Goal: Information Seeking & Learning: Learn about a topic

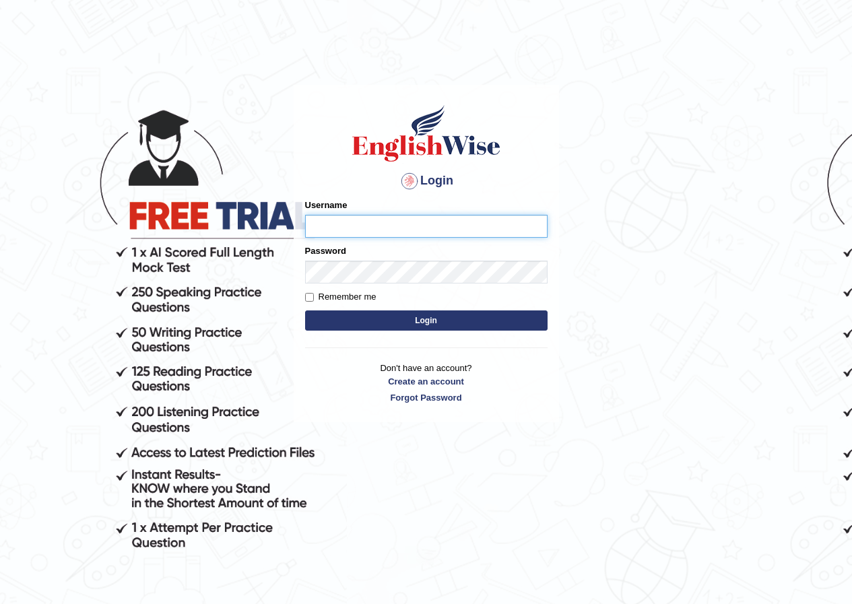
click at [354, 224] on input "Username" at bounding box center [426, 226] width 243 height 23
type input "daniza_parramatta"
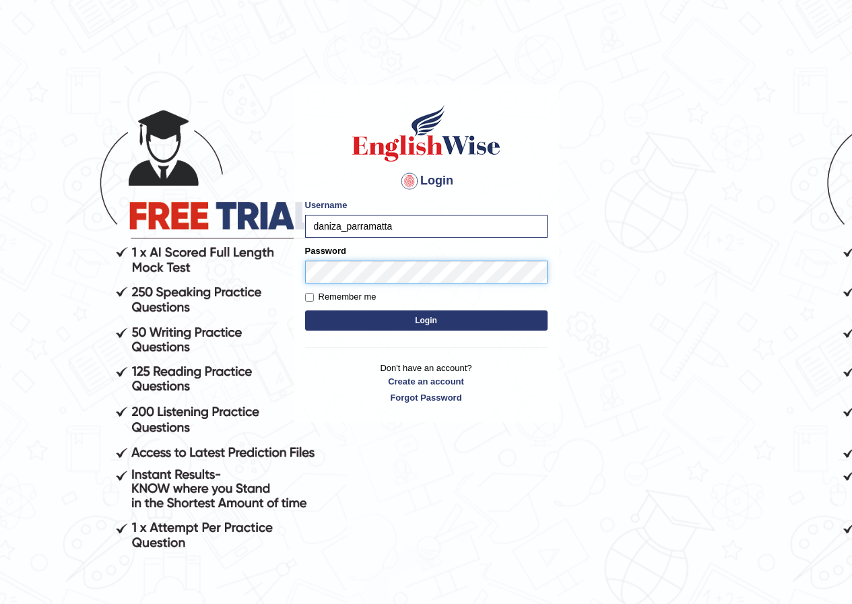
click at [305, 311] on button "Login" at bounding box center [426, 321] width 243 height 20
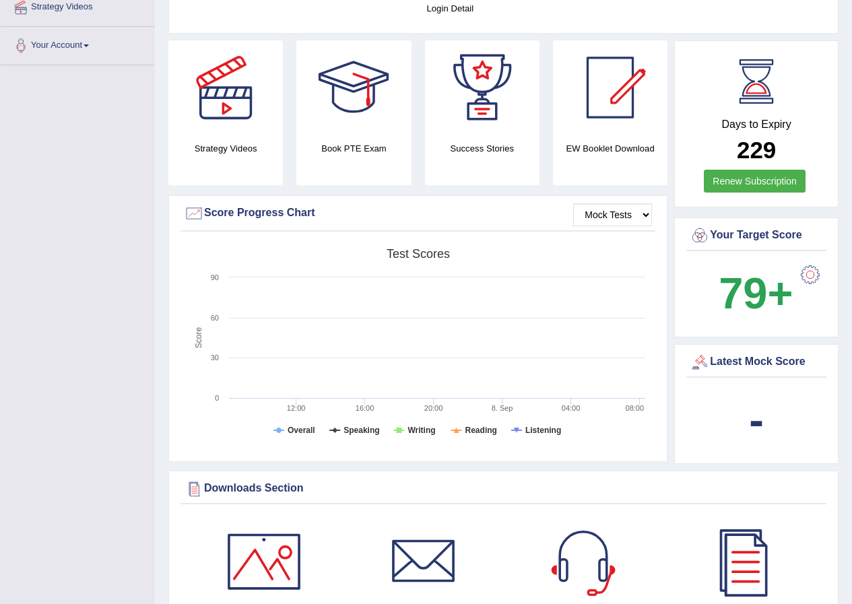
scroll to position [67, 0]
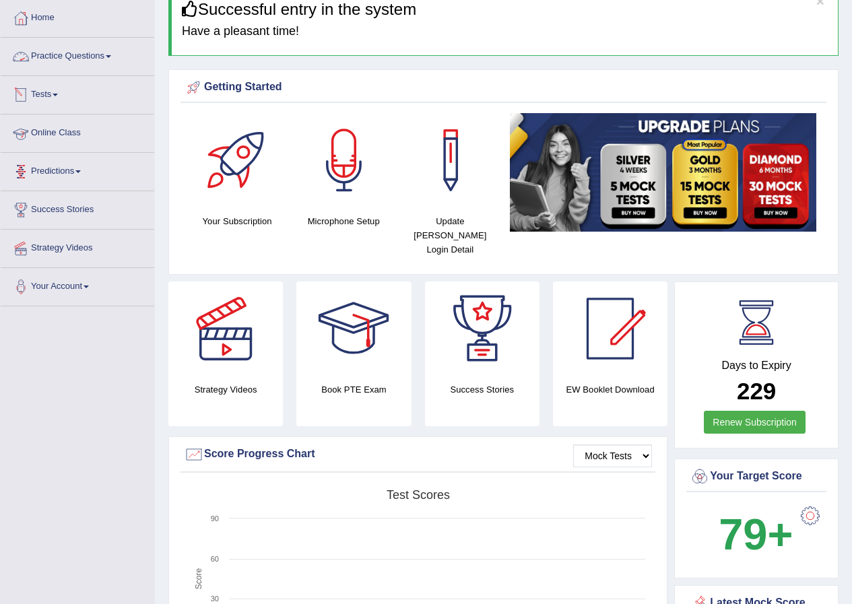
click at [77, 58] on link "Practice Questions" at bounding box center [78, 55] width 154 height 34
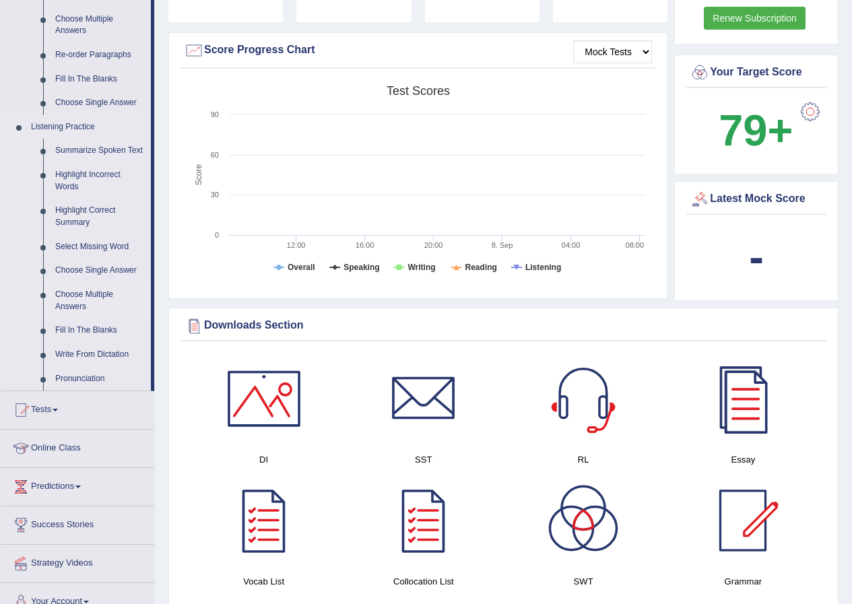
scroll to position [539, 0]
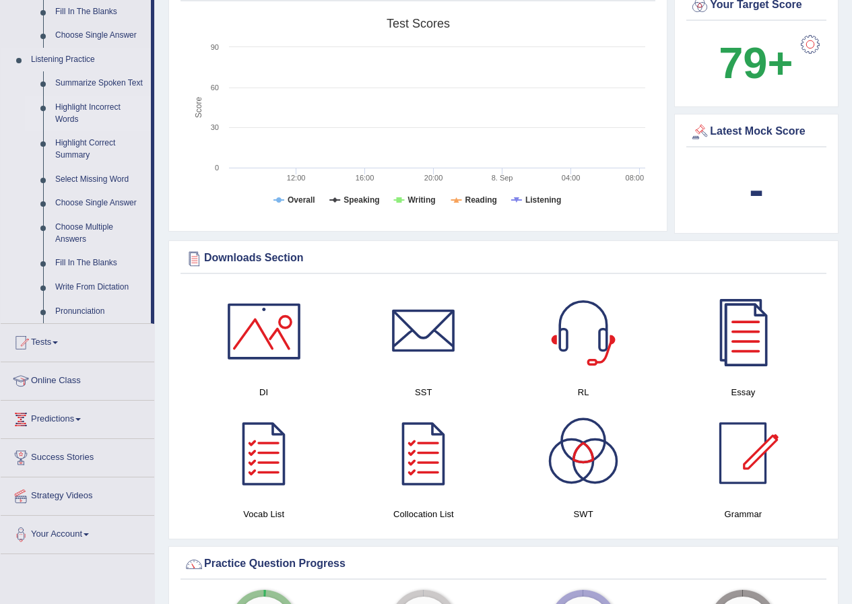
click at [90, 106] on link "Highlight Incorrect Words" at bounding box center [100, 114] width 102 height 36
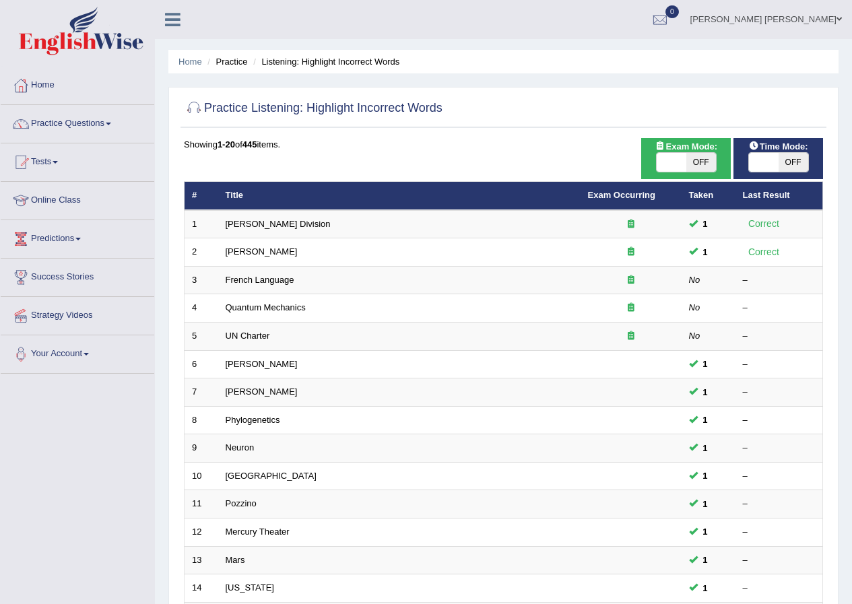
click at [697, 164] on span "OFF" at bounding box center [702, 162] width 30 height 19
checkbox input "true"
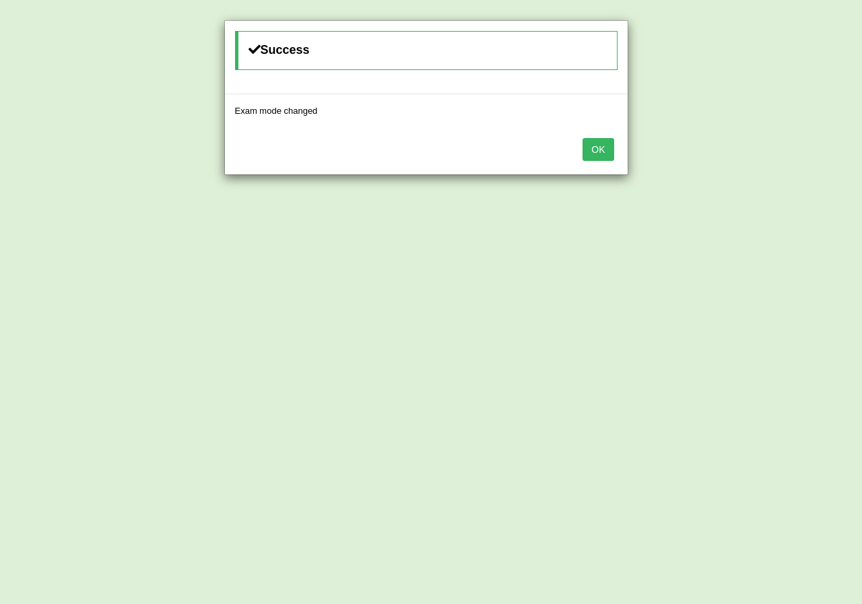
drag, startPoint x: 600, startPoint y: 144, endPoint x: 621, endPoint y: 160, distance: 26.4
click at [600, 145] on button "OK" at bounding box center [598, 149] width 31 height 23
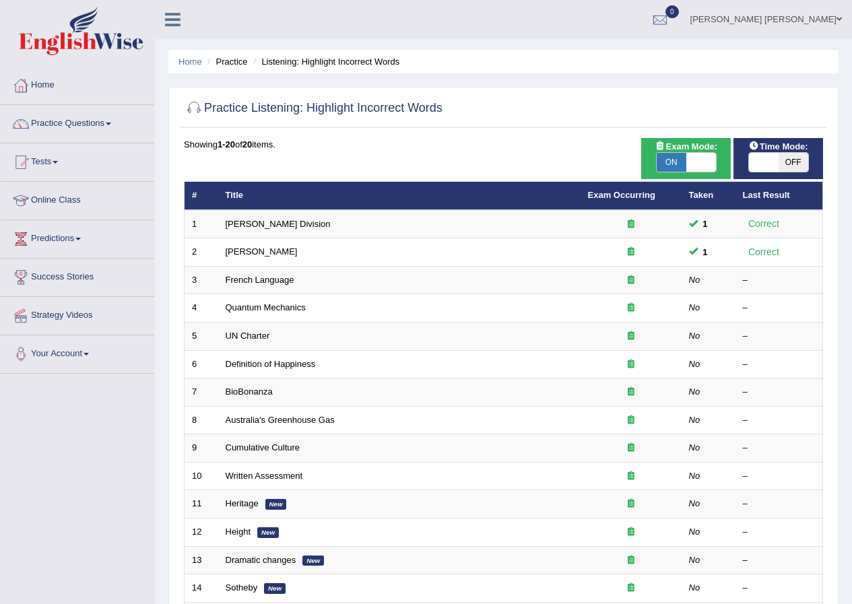
click at [789, 162] on span "OFF" at bounding box center [794, 162] width 30 height 19
checkbox input "true"
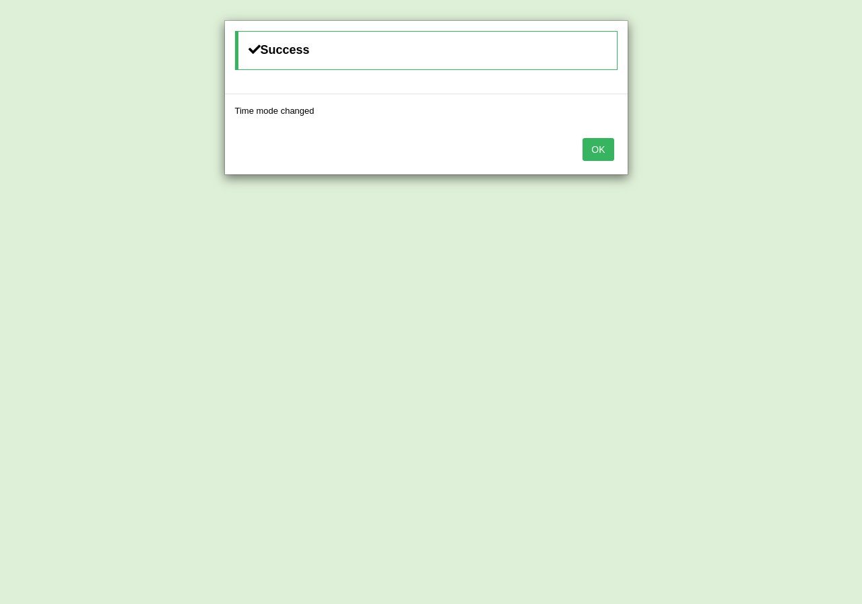
click at [589, 154] on button "OK" at bounding box center [598, 149] width 31 height 23
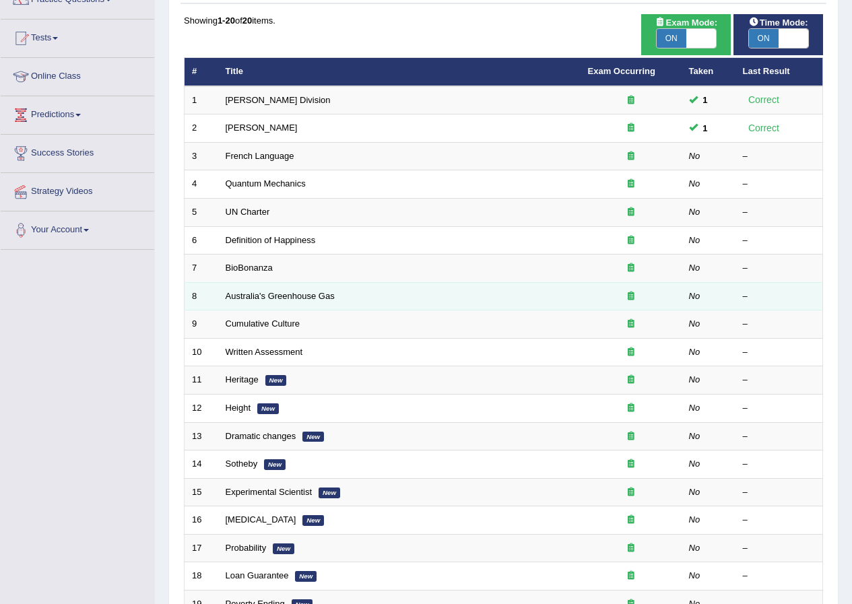
scroll to position [135, 0]
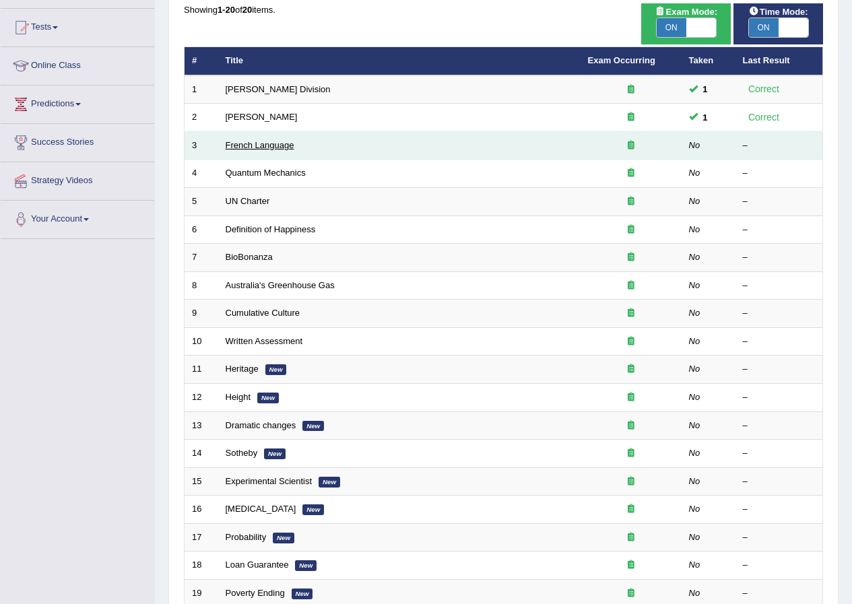
click at [266, 143] on link "French Language" at bounding box center [260, 145] width 69 height 10
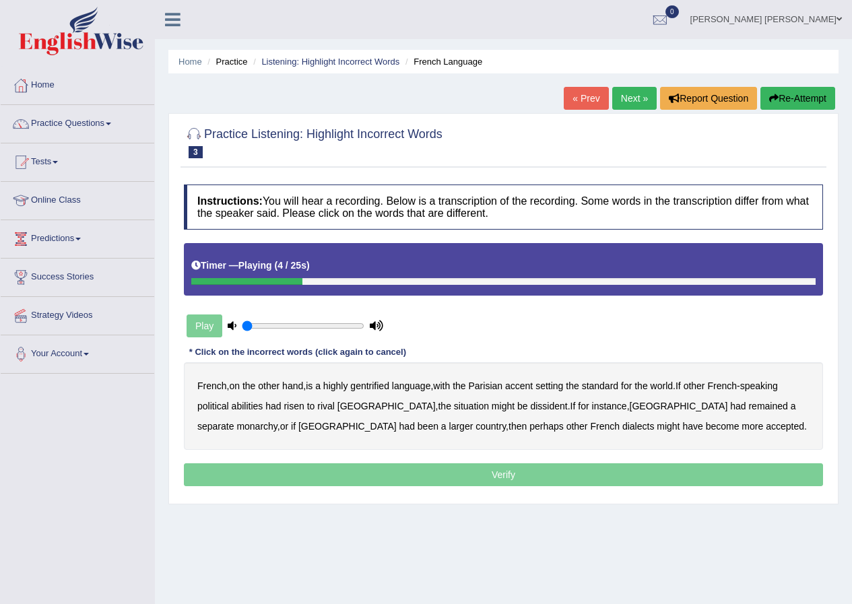
click at [377, 388] on b "gentrified" at bounding box center [369, 386] width 39 height 11
click at [252, 404] on b "abilities" at bounding box center [248, 406] width 32 height 11
click at [530, 408] on b "dissident" at bounding box center [548, 406] width 37 height 11
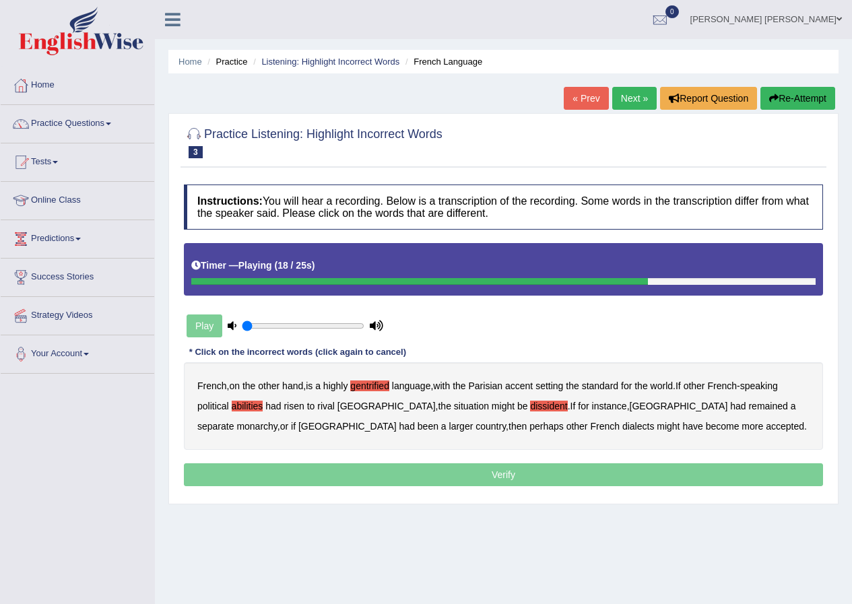
click at [277, 421] on b "monarchy" at bounding box center [257, 426] width 40 height 11
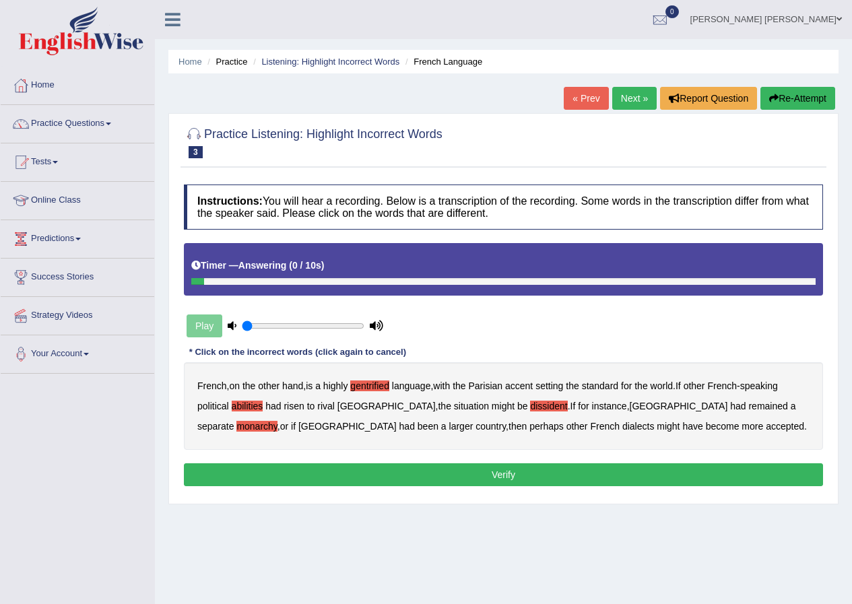
click at [500, 476] on button "Verify" at bounding box center [503, 475] width 639 height 23
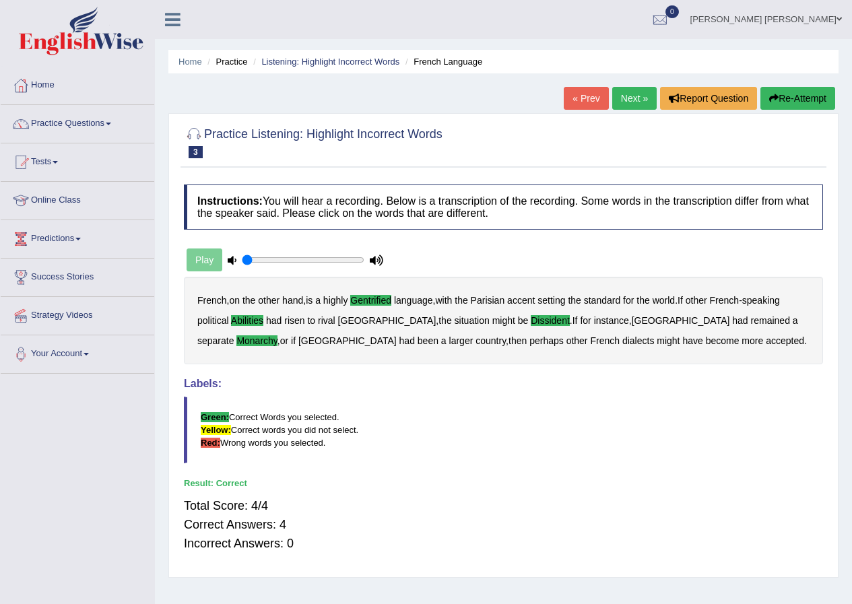
click at [643, 102] on link "Next »" at bounding box center [635, 98] width 44 height 23
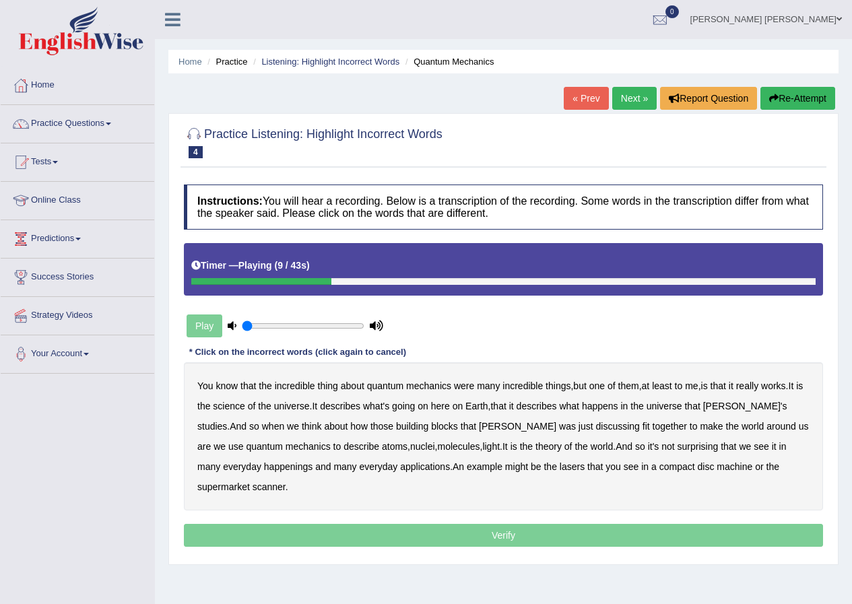
click at [245, 405] on b "science" at bounding box center [229, 406] width 32 height 11
click at [596, 428] on b "discussing" at bounding box center [618, 426] width 44 height 11
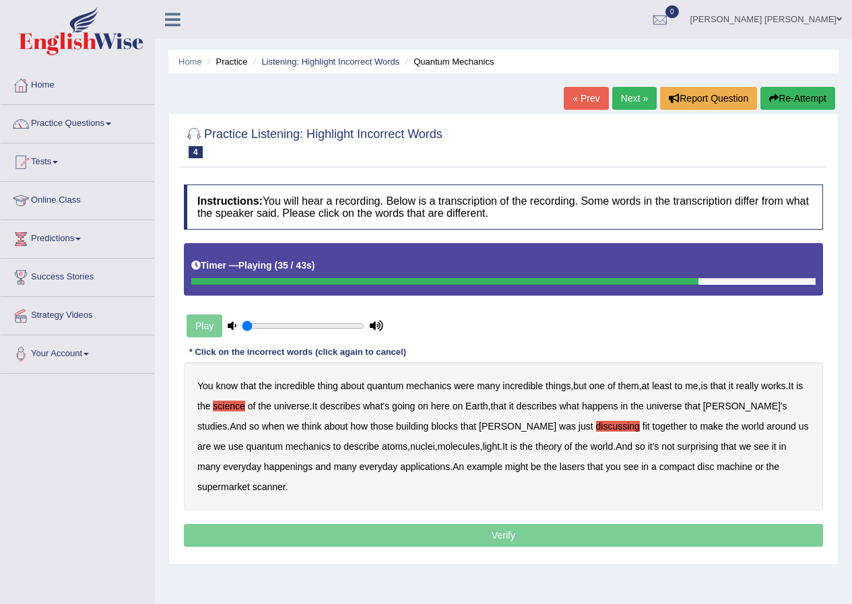
click at [264, 468] on b "happenings" at bounding box center [288, 467] width 49 height 11
click at [717, 469] on b "machine" at bounding box center [735, 467] width 36 height 11
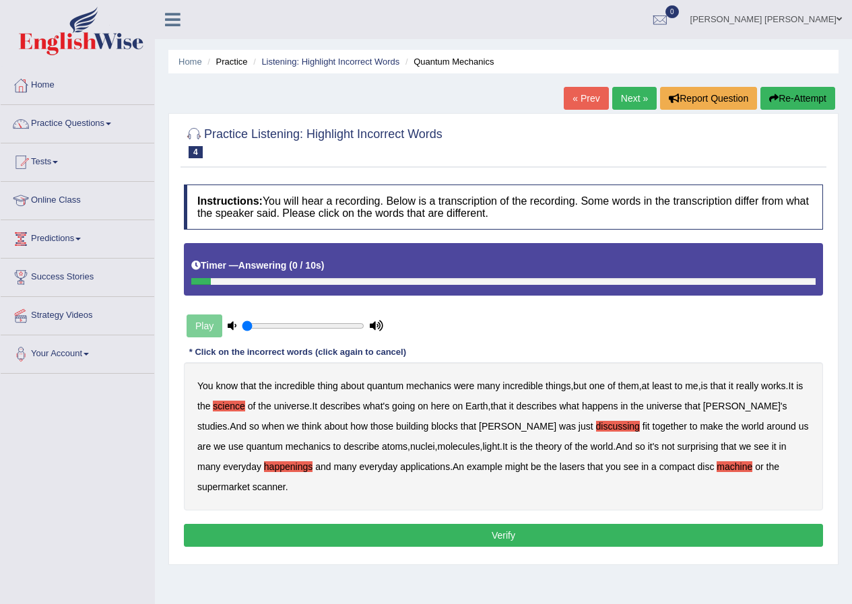
click at [575, 524] on button "Verify" at bounding box center [503, 535] width 639 height 23
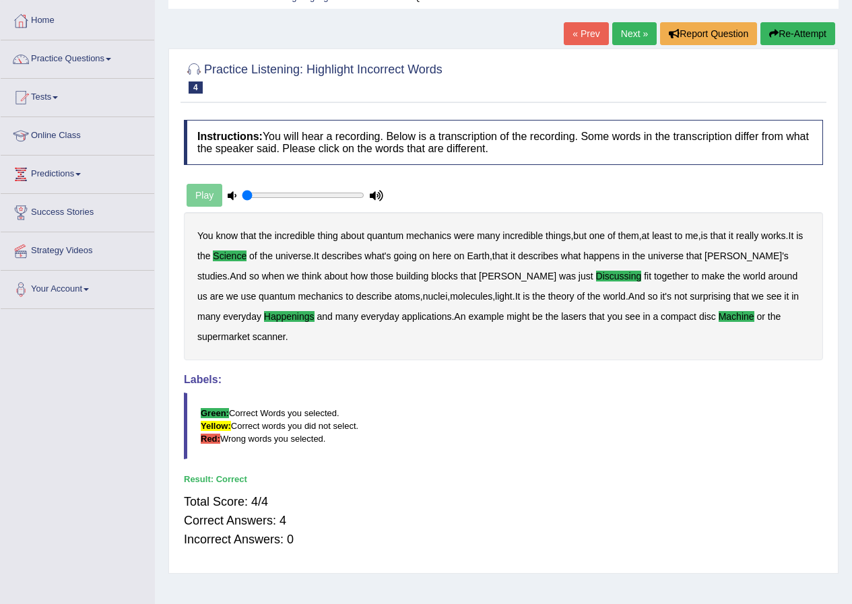
scroll to position [67, 0]
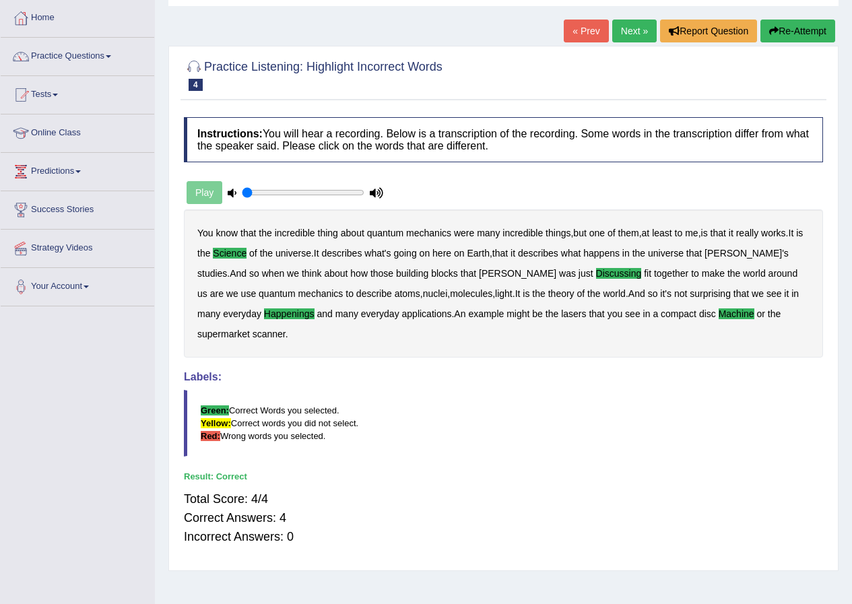
click at [633, 32] on link "Next »" at bounding box center [635, 31] width 44 height 23
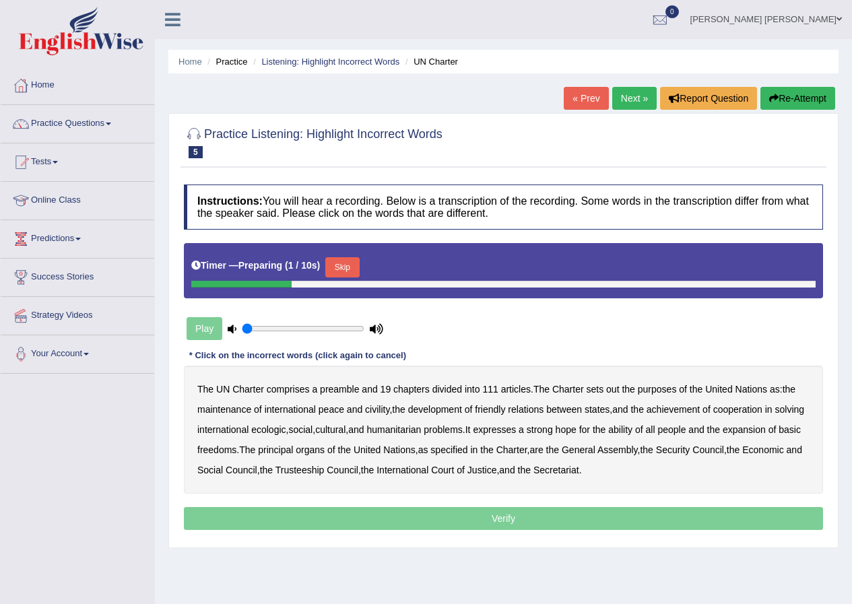
click at [350, 265] on button "Skip" at bounding box center [342, 267] width 34 height 20
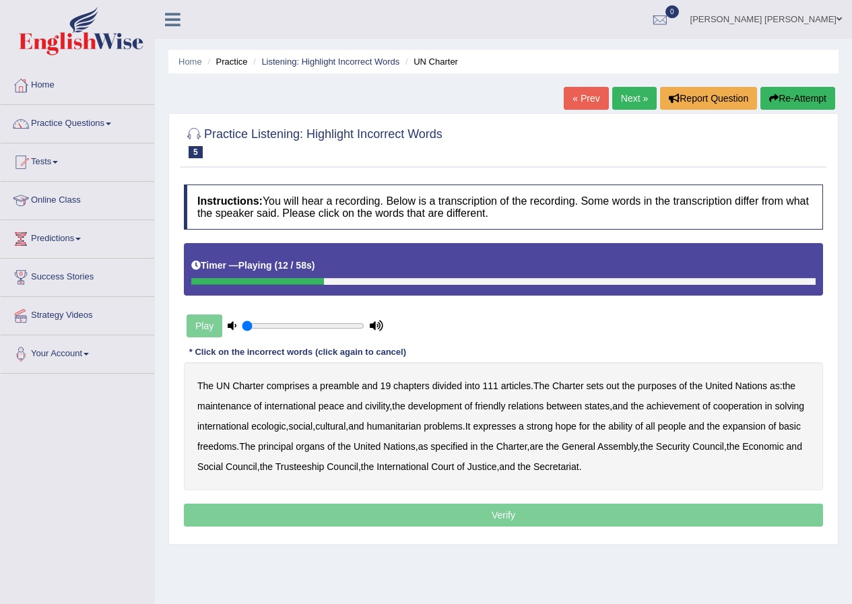
click at [618, 387] on b "out" at bounding box center [612, 386] width 13 height 11
click at [369, 406] on b "civility" at bounding box center [377, 406] width 24 height 11
click at [286, 429] on b "ecologic" at bounding box center [268, 426] width 34 height 11
click at [633, 429] on b "ability" at bounding box center [620, 426] width 24 height 11
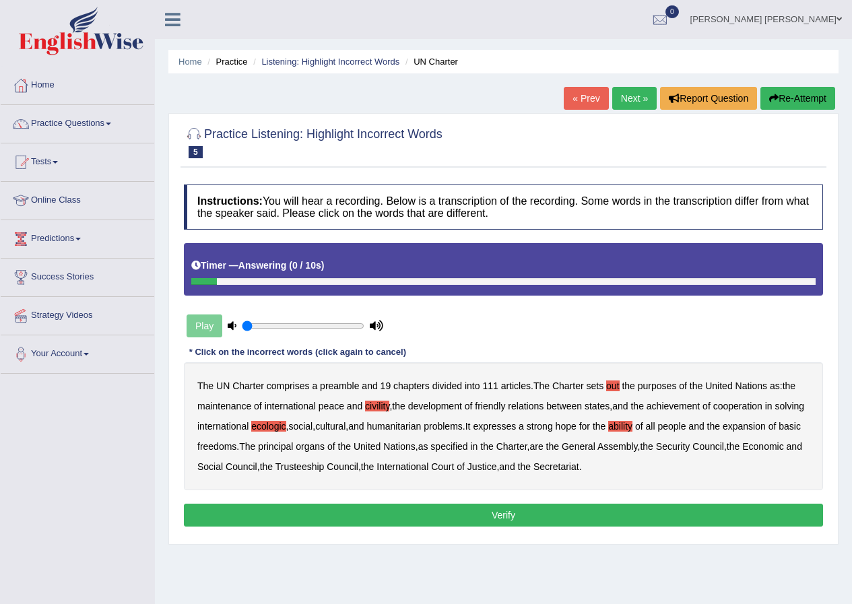
click at [497, 517] on button "Verify" at bounding box center [503, 515] width 639 height 23
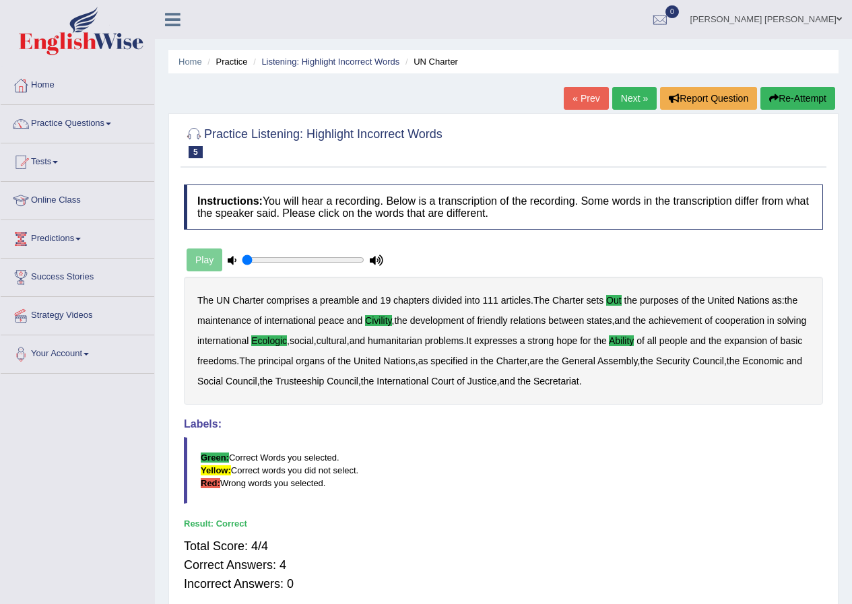
click at [631, 100] on link "Next »" at bounding box center [635, 98] width 44 height 23
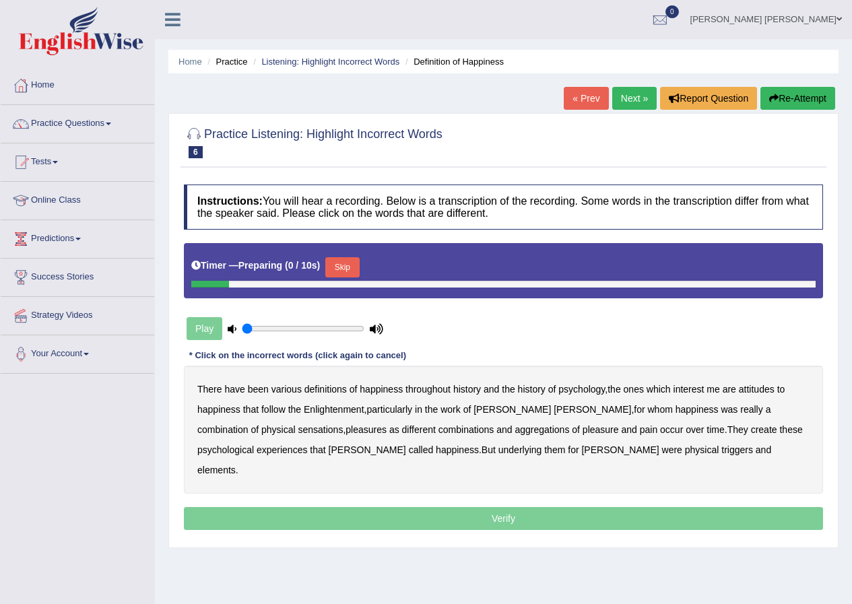
drag, startPoint x: 346, startPoint y: 264, endPoint x: 316, endPoint y: 292, distance: 40.5
click at [344, 265] on button "Skip" at bounding box center [342, 267] width 34 height 20
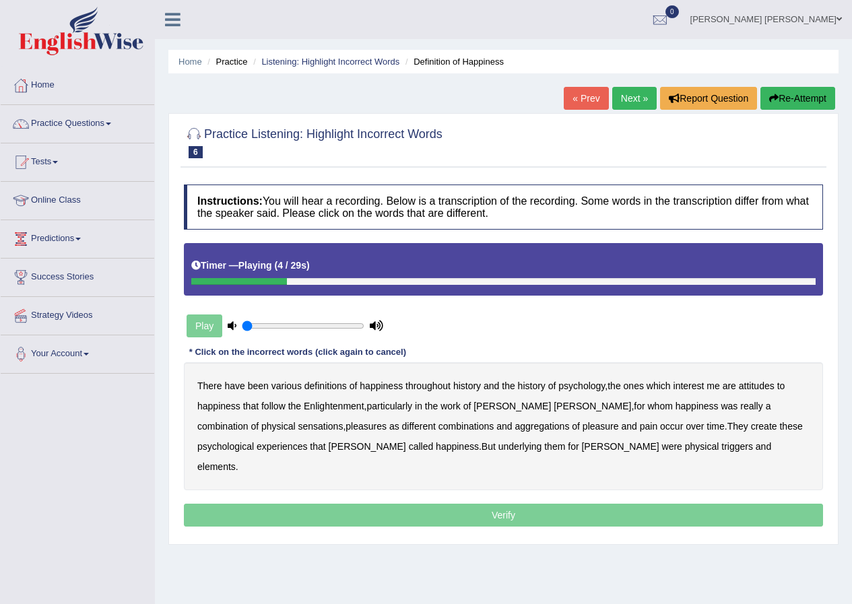
click at [580, 386] on b "psychology" at bounding box center [582, 386] width 46 height 11
click at [761, 387] on b "attitudes" at bounding box center [757, 386] width 36 height 11
click at [771, 102] on icon "button" at bounding box center [774, 98] width 9 height 9
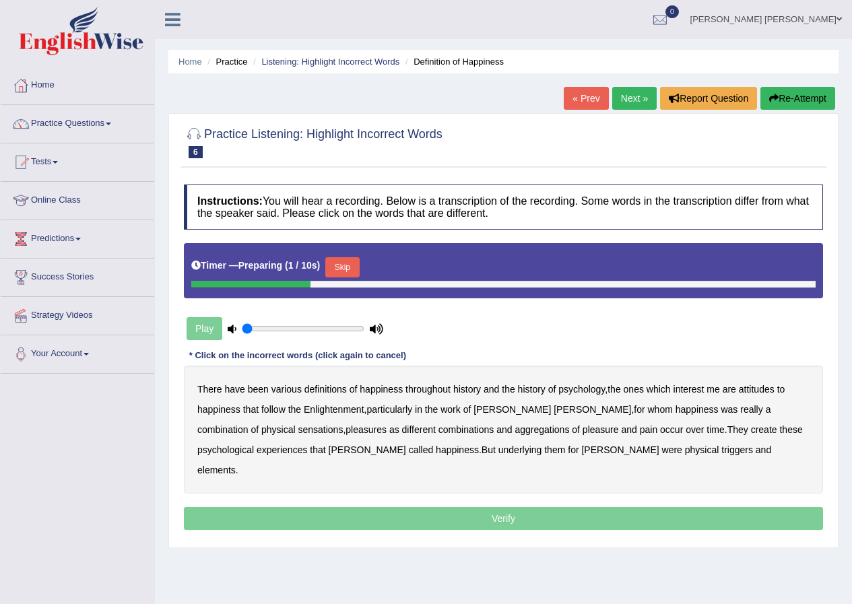
drag, startPoint x: 347, startPoint y: 269, endPoint x: 359, endPoint y: 271, distance: 12.3
click at [350, 268] on button "Skip" at bounding box center [342, 267] width 34 height 20
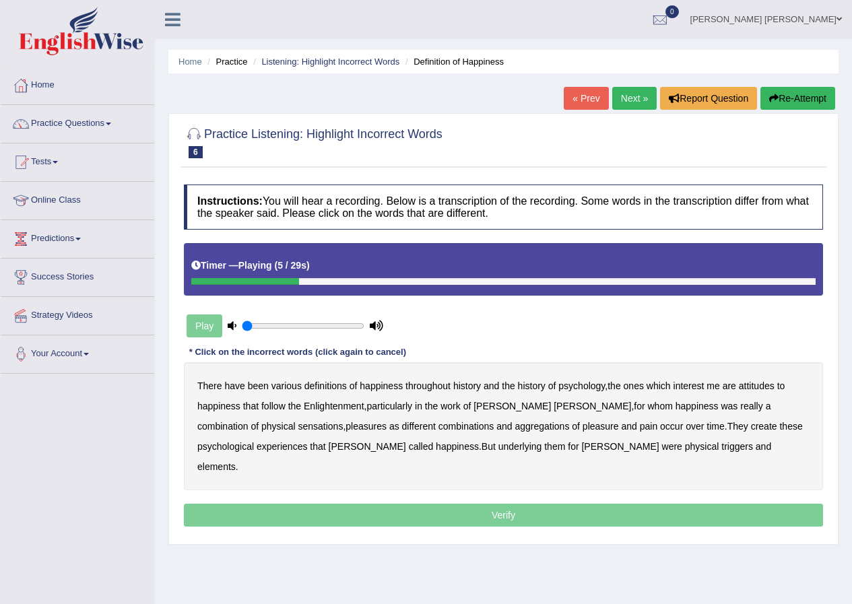
click at [575, 385] on b "psychology" at bounding box center [582, 386] width 46 height 11
click at [759, 385] on b "attitudes" at bounding box center [757, 386] width 36 height 11
click at [298, 425] on b "sensations" at bounding box center [320, 426] width 45 height 11
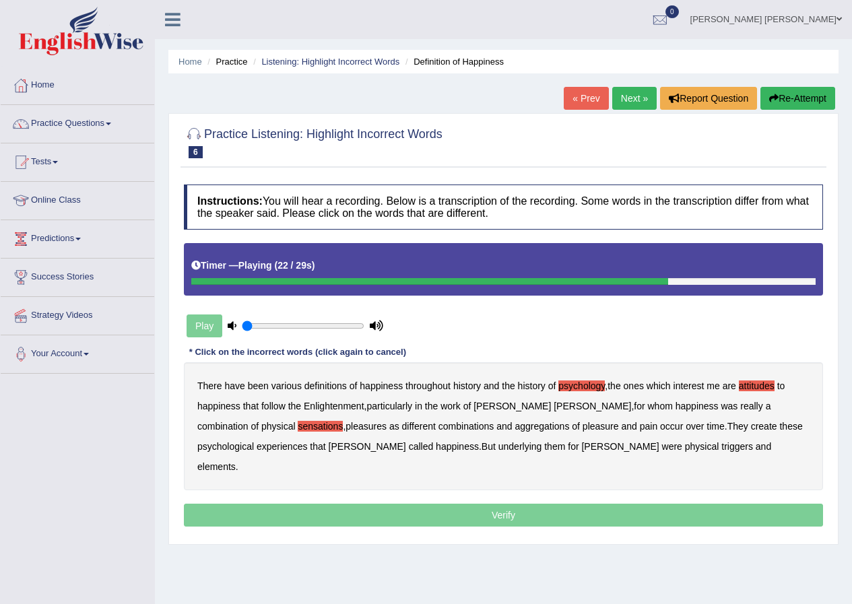
drag, startPoint x: 672, startPoint y: 426, endPoint x: 657, endPoint y: 428, distance: 15.6
click at [751, 426] on b "create" at bounding box center [764, 426] width 26 height 11
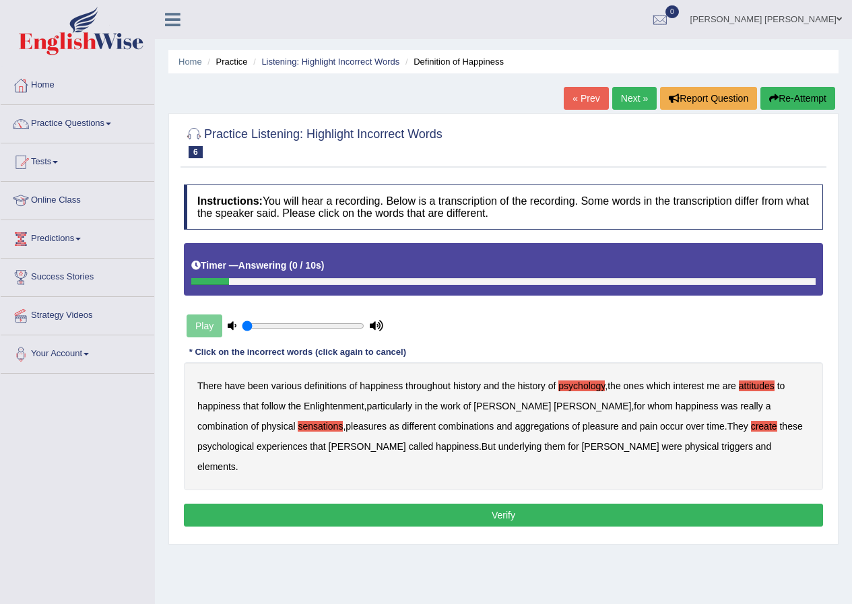
drag, startPoint x: 668, startPoint y: 447, endPoint x: 635, endPoint y: 474, distance: 42.1
click at [236, 462] on b "elements" at bounding box center [216, 467] width 38 height 11
click at [585, 504] on button "Verify" at bounding box center [503, 515] width 639 height 23
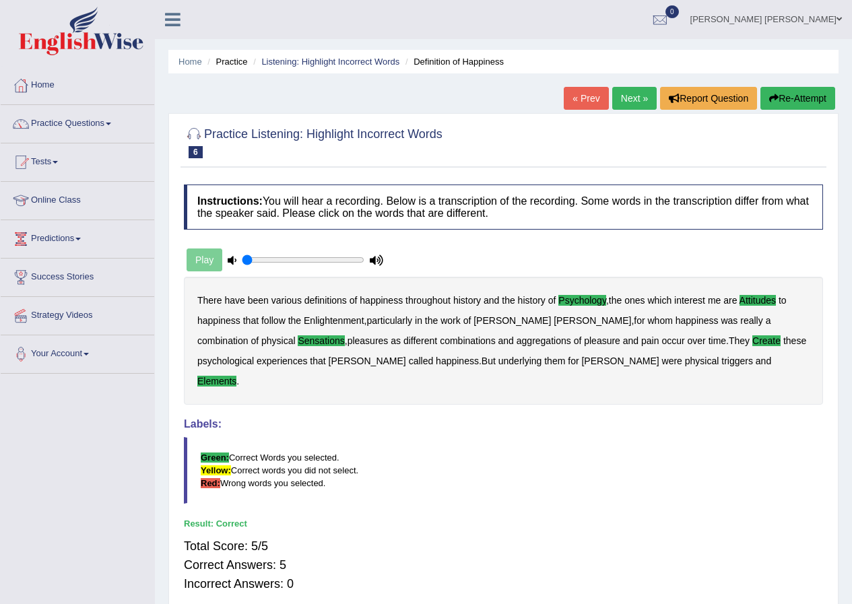
click at [633, 97] on link "Next »" at bounding box center [635, 98] width 44 height 23
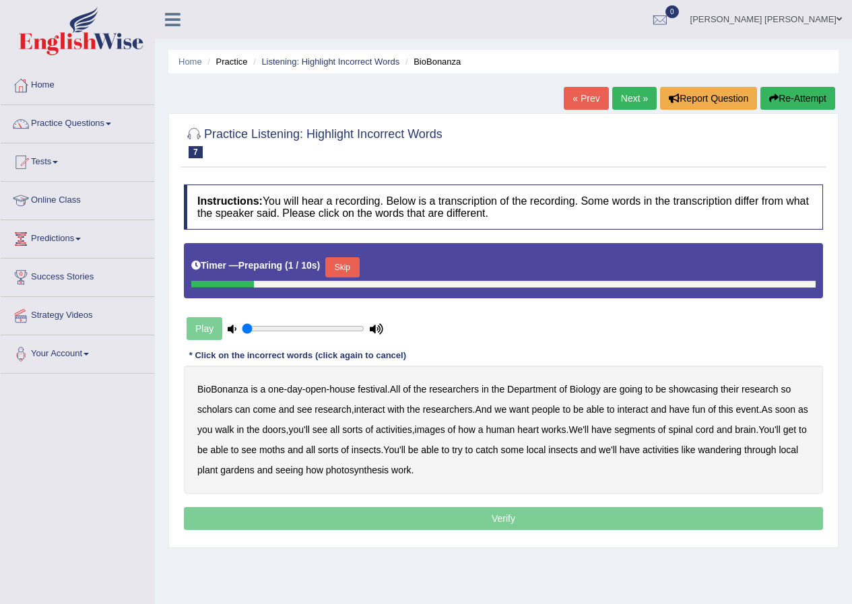
click at [345, 265] on button "Skip" at bounding box center [342, 267] width 34 height 20
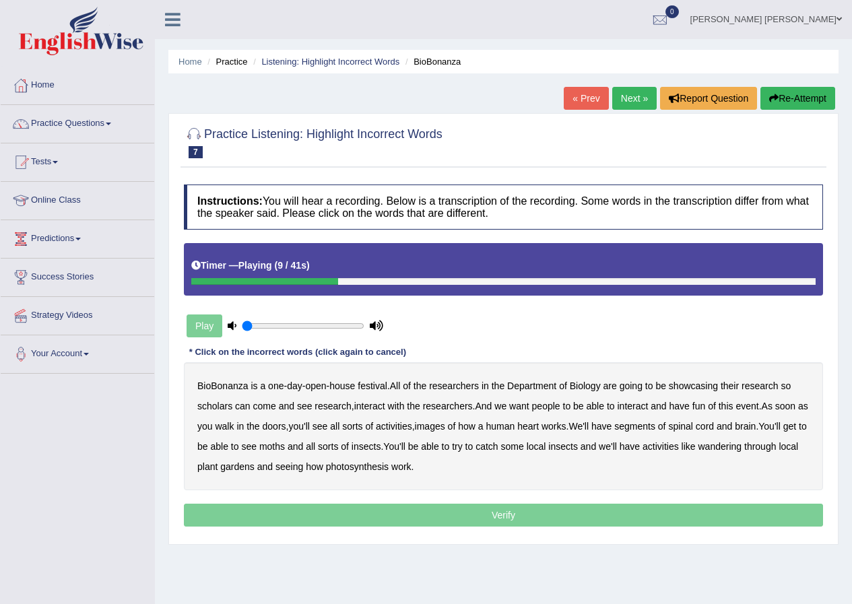
click at [209, 411] on b "scholars" at bounding box center [214, 406] width 35 height 11
click at [444, 429] on b "images" at bounding box center [430, 426] width 30 height 11
click at [656, 429] on b "segments" at bounding box center [635, 426] width 41 height 11
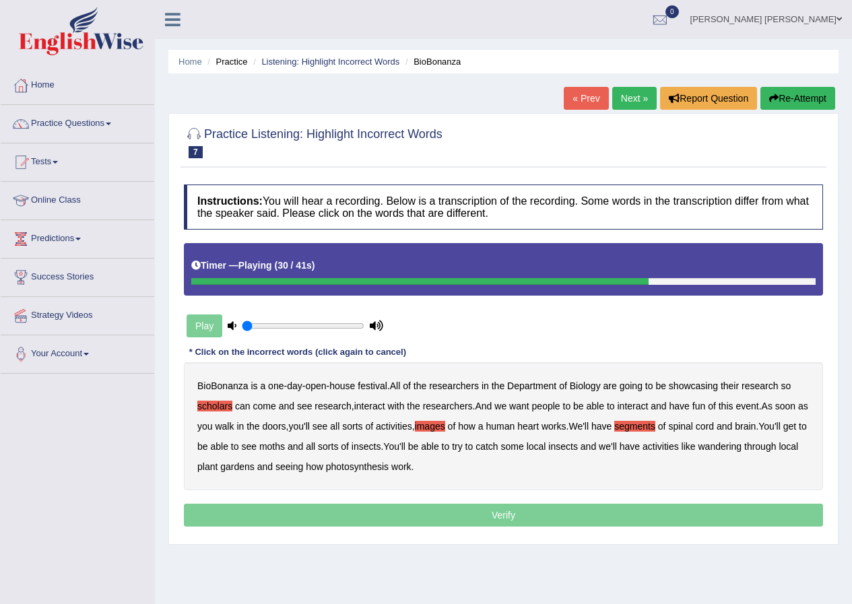
click at [285, 448] on b "moths" at bounding box center [272, 446] width 26 height 11
click at [743, 448] on b "wandering" at bounding box center [721, 446] width 44 height 11
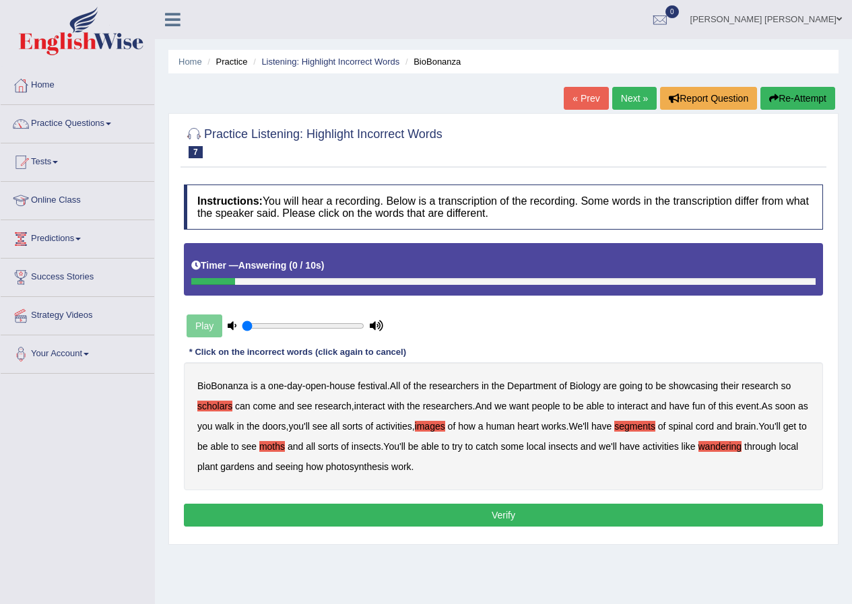
click at [414, 515] on button "Verify" at bounding box center [503, 515] width 639 height 23
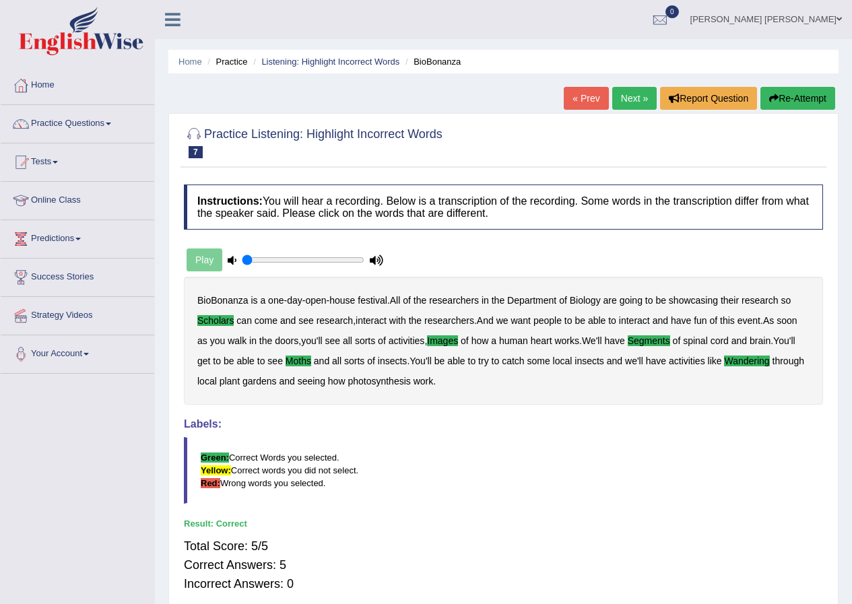
click at [627, 94] on link "Next »" at bounding box center [635, 98] width 44 height 23
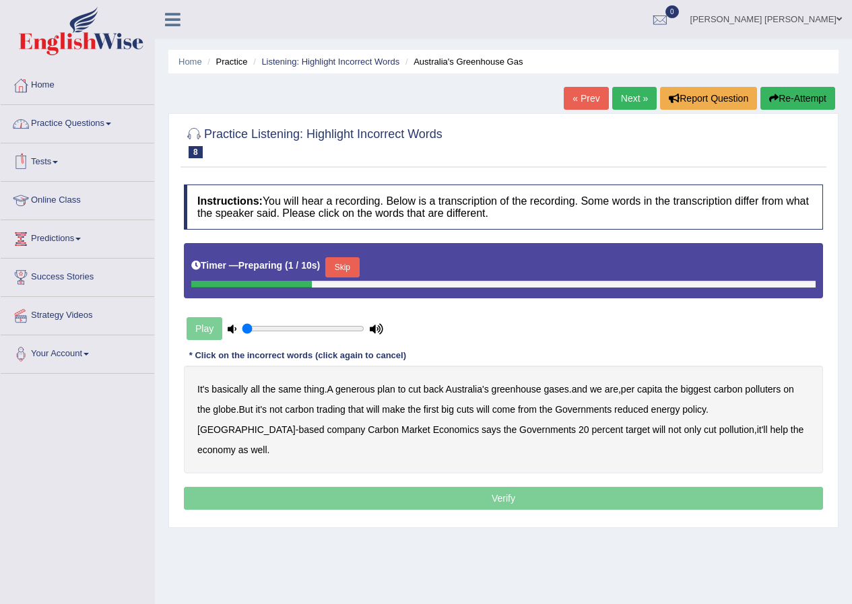
click at [340, 262] on button "Skip" at bounding box center [342, 267] width 34 height 20
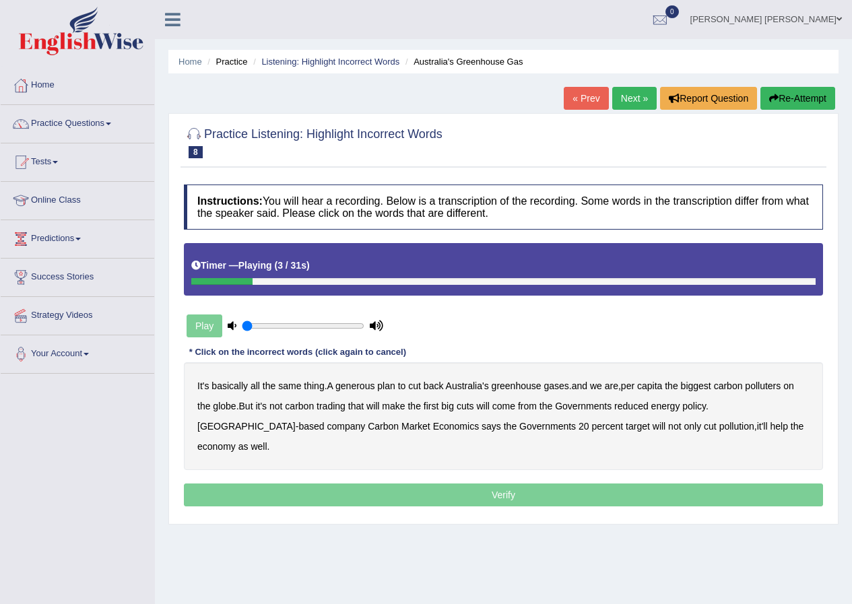
click at [345, 387] on b "generous" at bounding box center [355, 386] width 39 height 11
click at [221, 406] on b "globe" at bounding box center [224, 406] width 23 height 11
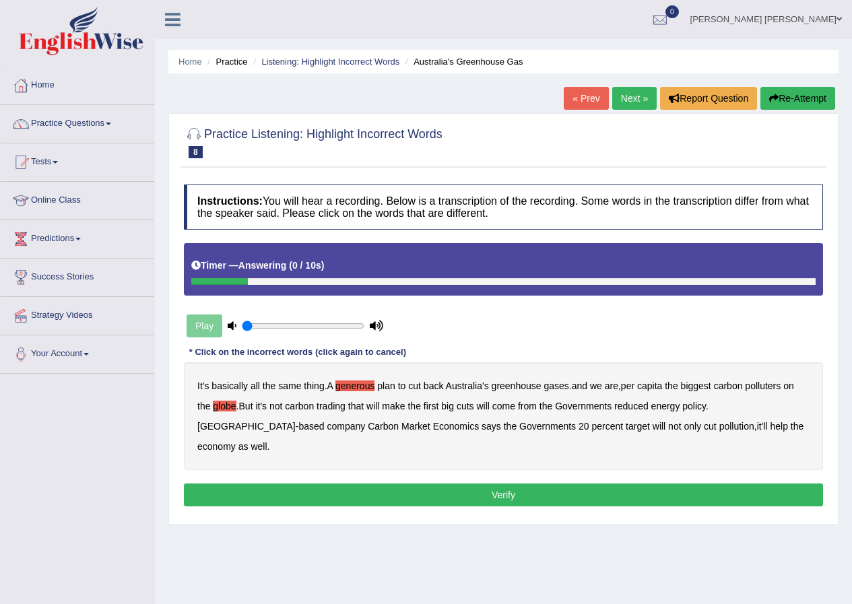
click at [481, 484] on button "Verify" at bounding box center [503, 495] width 639 height 23
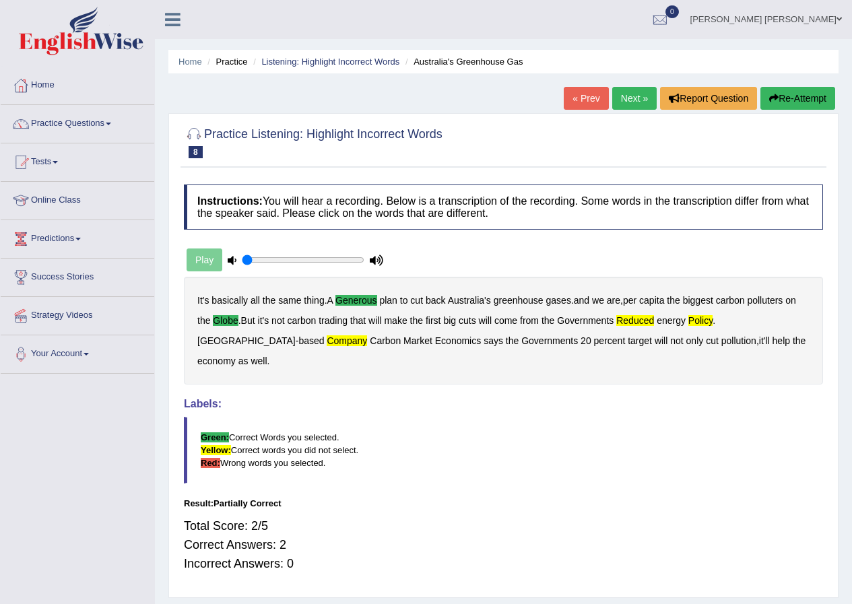
click at [630, 98] on link "Next »" at bounding box center [635, 98] width 44 height 23
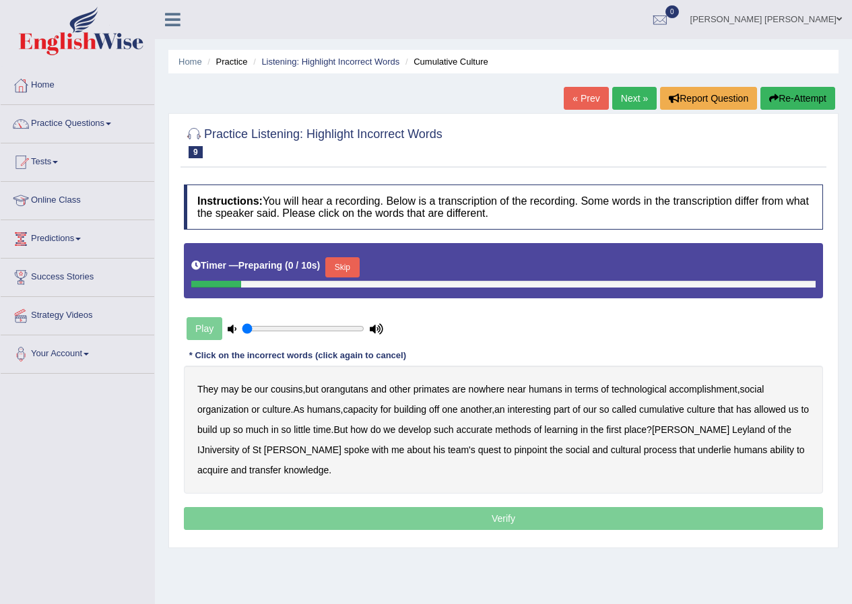
click at [351, 269] on button "Skip" at bounding box center [342, 267] width 34 height 20
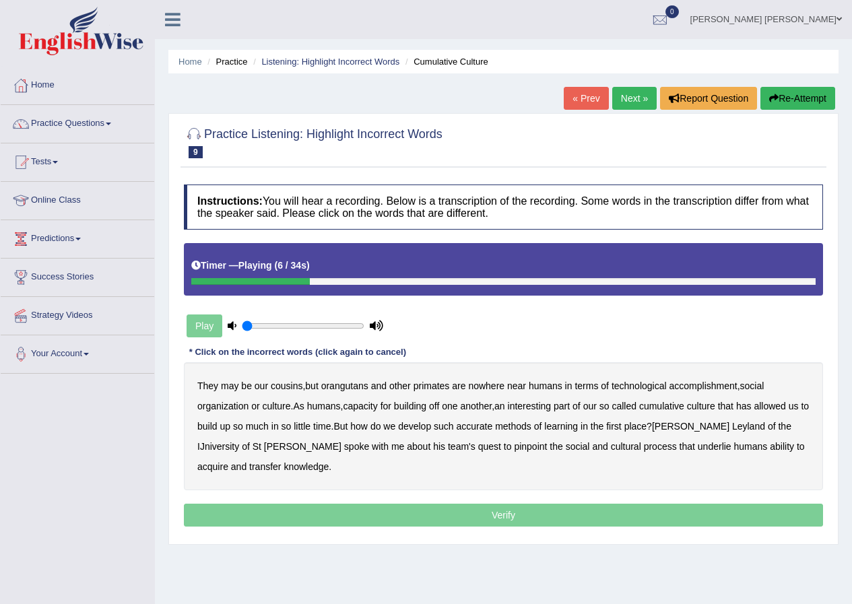
click at [700, 385] on b "accomplishment" at bounding box center [704, 386] width 68 height 11
click at [534, 408] on b "interesting" at bounding box center [530, 406] width 44 height 11
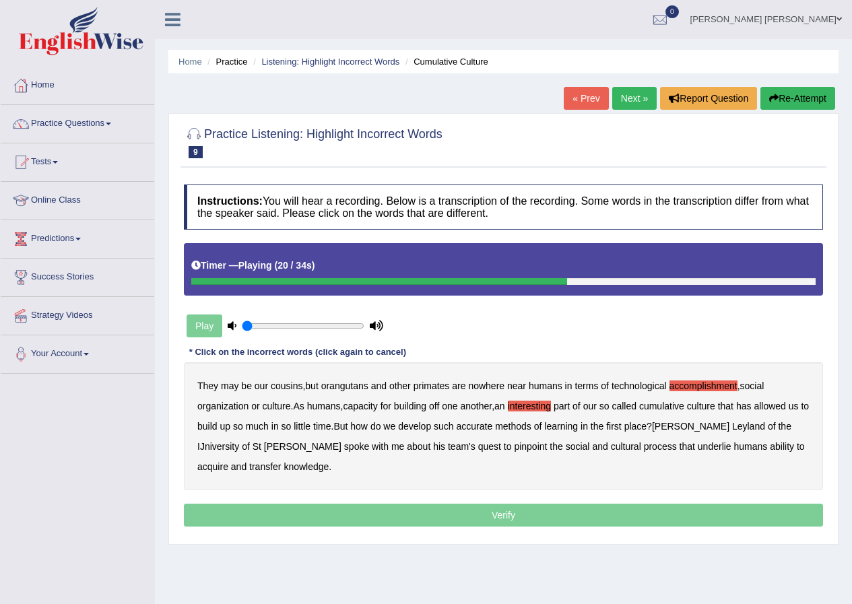
click at [493, 429] on b "accurate" at bounding box center [475, 426] width 36 height 11
click at [611, 449] on b "cultural" at bounding box center [626, 446] width 30 height 11
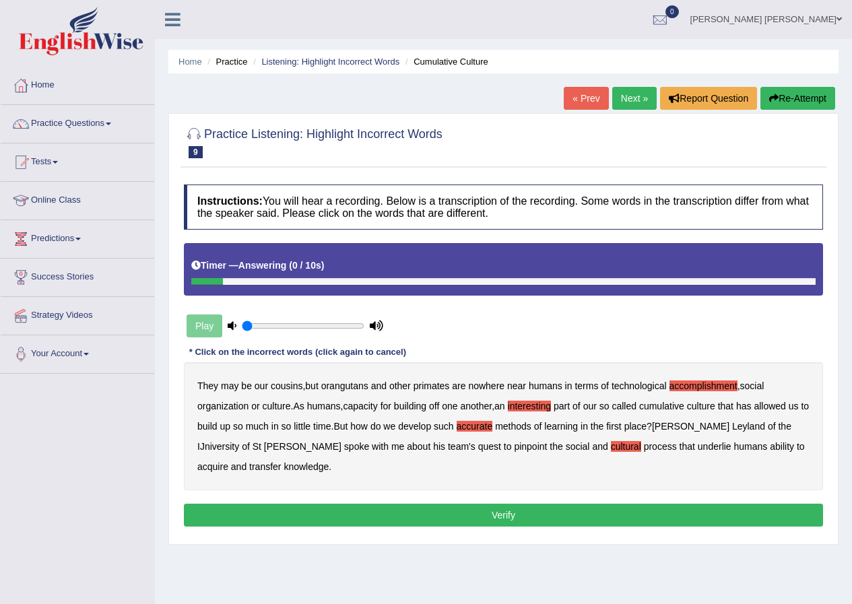
drag, startPoint x: 776, startPoint y: 447, endPoint x: 770, endPoint y: 448, distance: 6.8
click at [281, 462] on b "transfer" at bounding box center [265, 467] width 32 height 11
click at [524, 517] on button "Verify" at bounding box center [503, 515] width 639 height 23
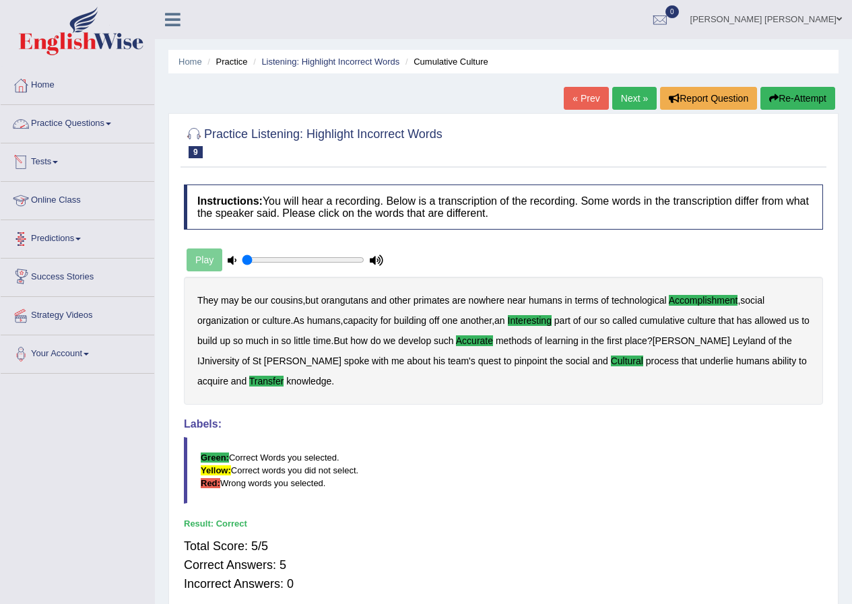
click at [84, 123] on link "Practice Questions" at bounding box center [78, 122] width 154 height 34
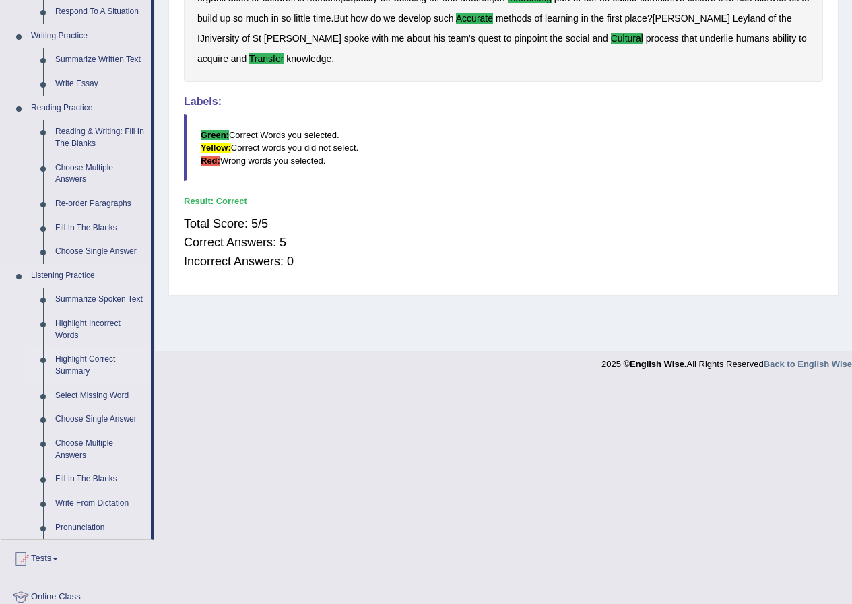
scroll to position [337, 0]
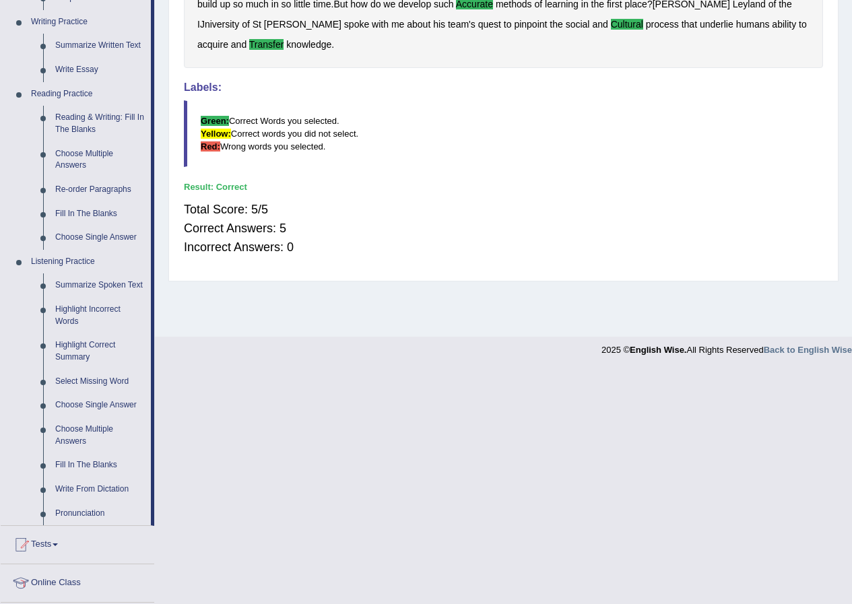
click at [219, 243] on div "Total Score: 5/5 Correct Answers: 5 Incorrect Answers: 0" at bounding box center [503, 228] width 639 height 70
click at [324, 270] on div "Instructions: You will hear a recording. Below is a transcription of the record…" at bounding box center [504, 57] width 646 height 433
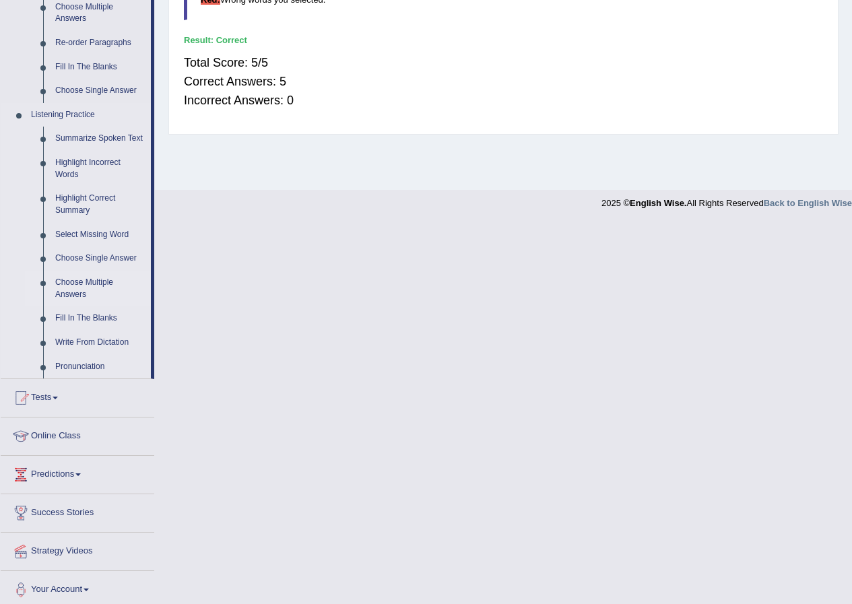
scroll to position [490, 0]
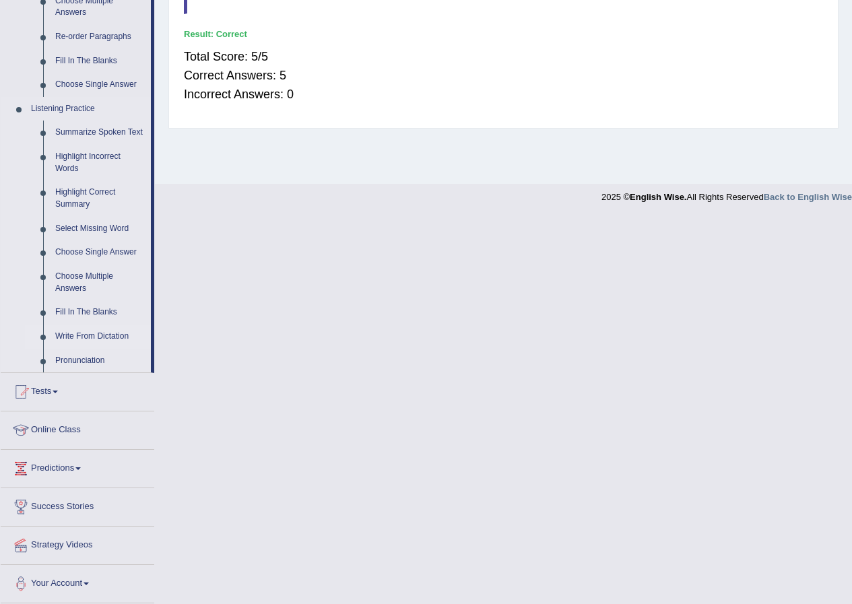
click at [80, 334] on link "Write From Dictation" at bounding box center [100, 337] width 102 height 24
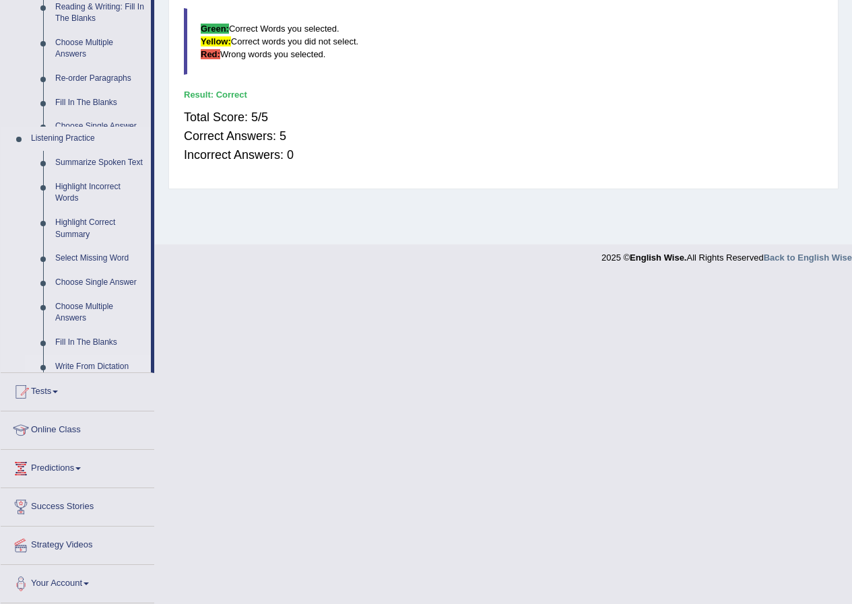
scroll to position [103, 0]
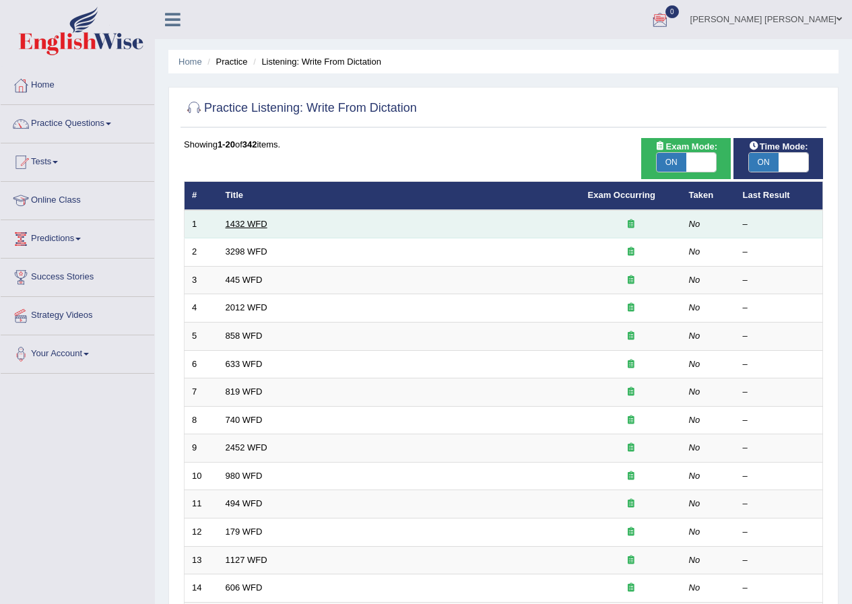
click at [235, 222] on link "1432 WFD" at bounding box center [247, 224] width 42 height 10
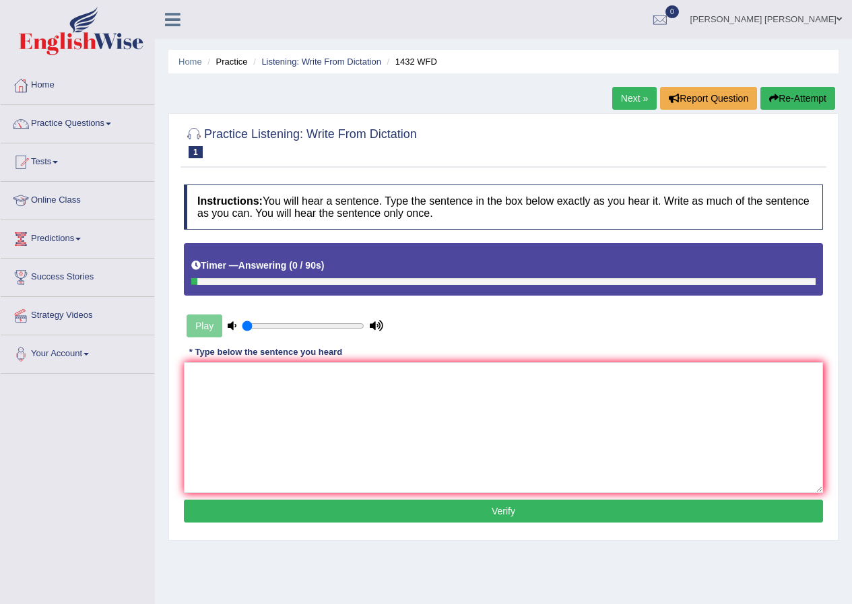
click at [624, 96] on link "Next »" at bounding box center [635, 98] width 44 height 23
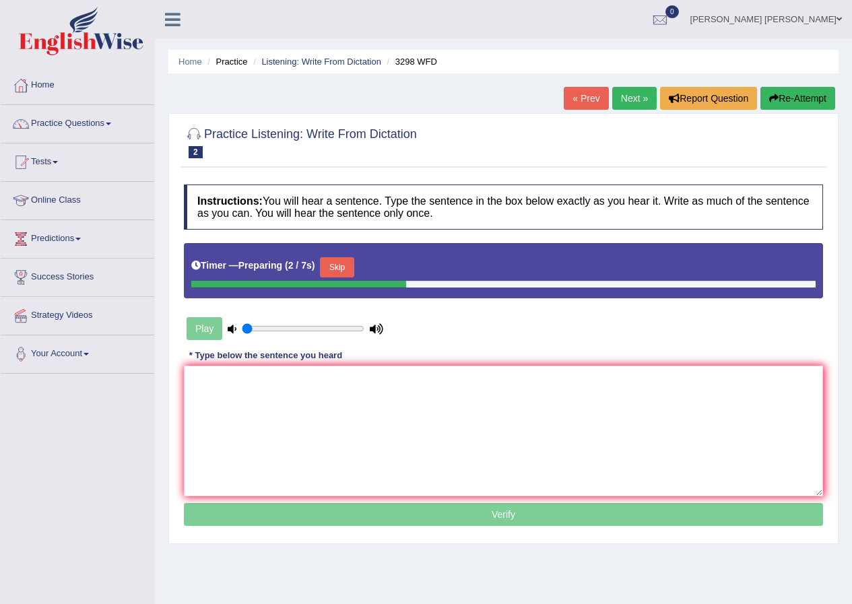
click at [593, 96] on link "« Prev" at bounding box center [586, 98] width 44 height 23
drag, startPoint x: 221, startPoint y: 399, endPoint x: 233, endPoint y: 367, distance: 34.5
click at [224, 391] on textarea at bounding box center [503, 431] width 639 height 131
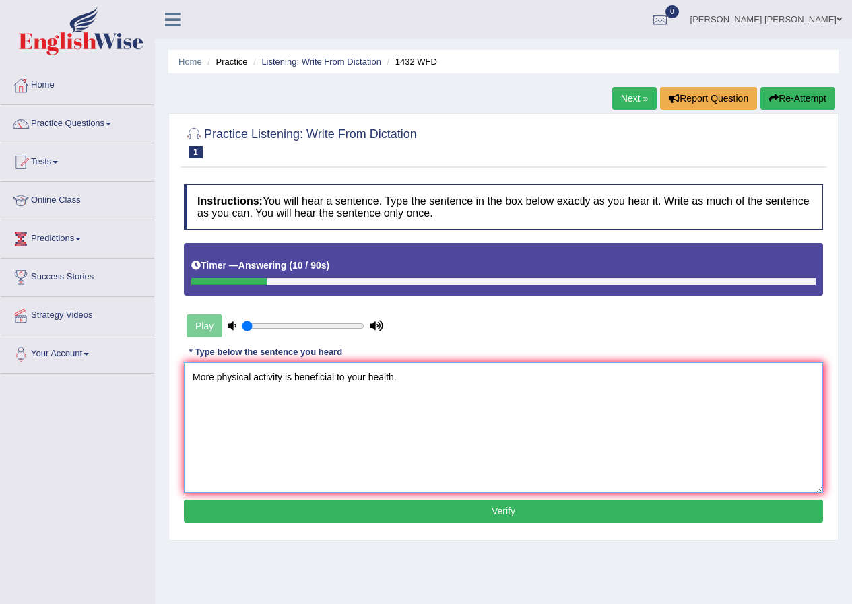
type textarea "More physical activity is beneficial to your health."
click at [348, 508] on button "Verify" at bounding box center [503, 511] width 639 height 23
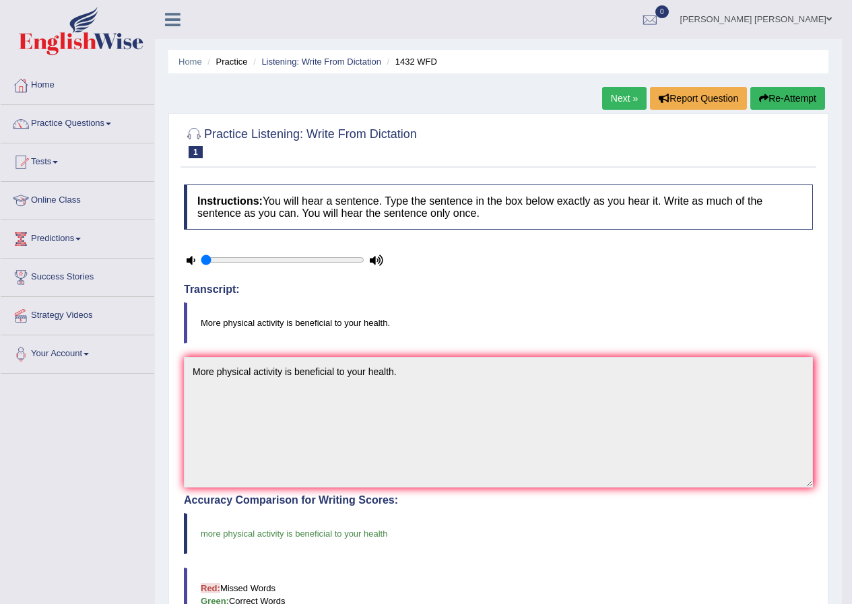
click at [619, 99] on link "Next »" at bounding box center [624, 98] width 44 height 23
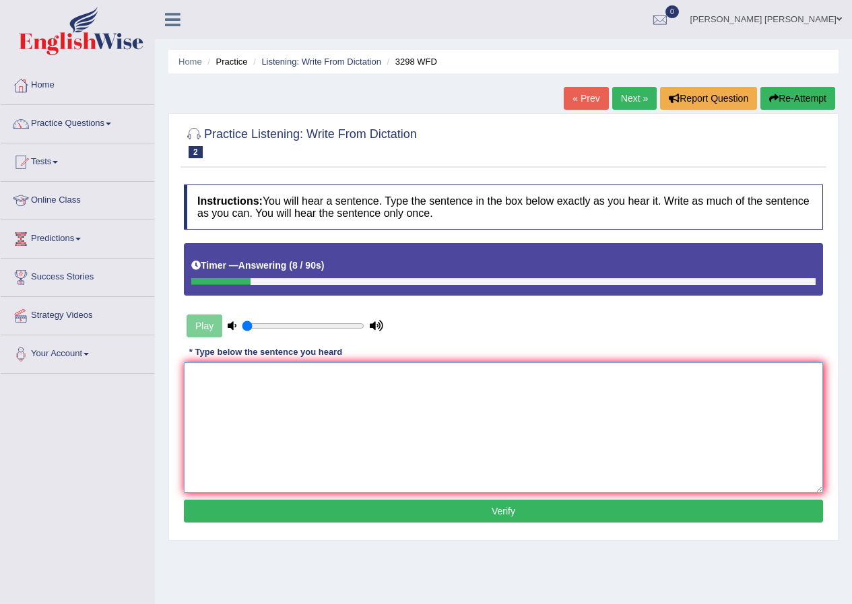
click at [224, 419] on textarea at bounding box center [503, 428] width 639 height 131
type textarea "Animal behaviour appears simialr distinct aspect humans"
click at [445, 515] on button "Verify" at bounding box center [503, 511] width 639 height 23
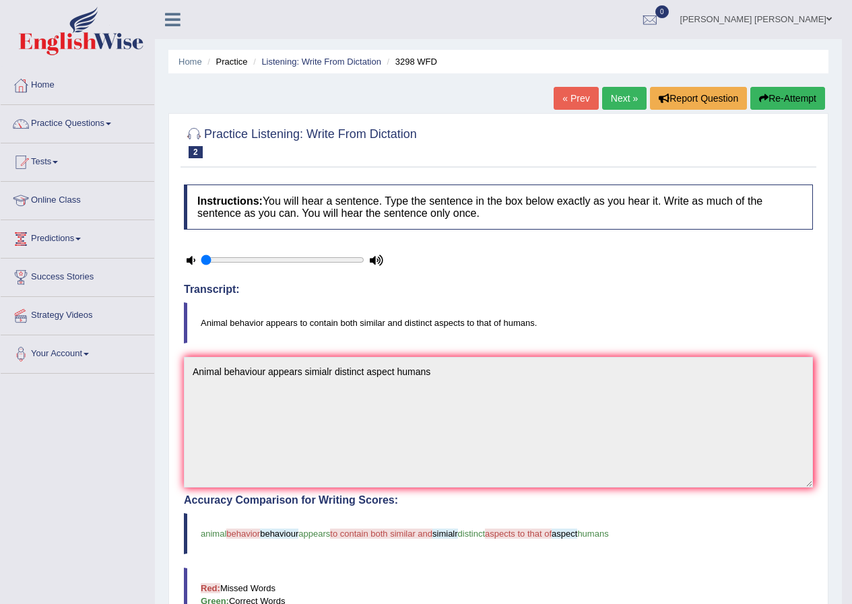
click at [608, 98] on link "Next »" at bounding box center [624, 98] width 44 height 23
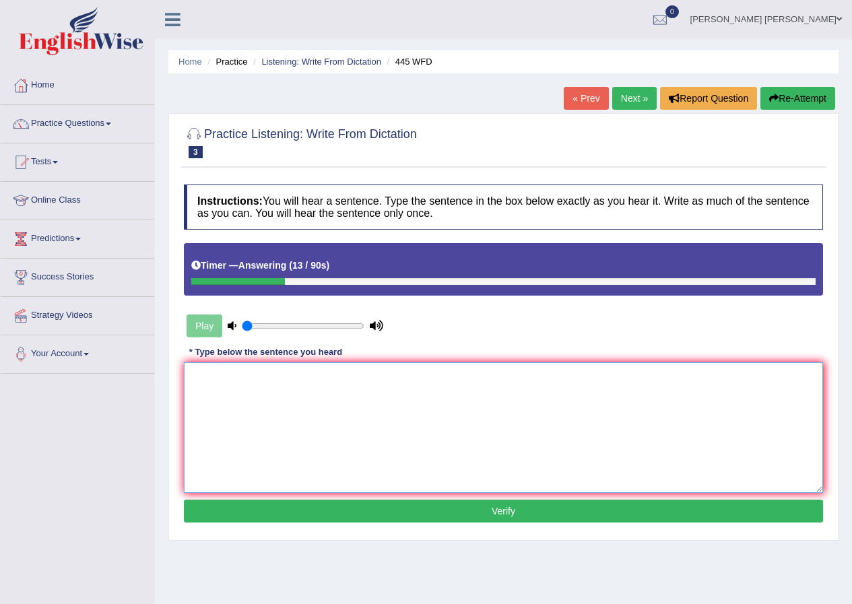
click at [230, 418] on textarea at bounding box center [503, 428] width 639 height 131
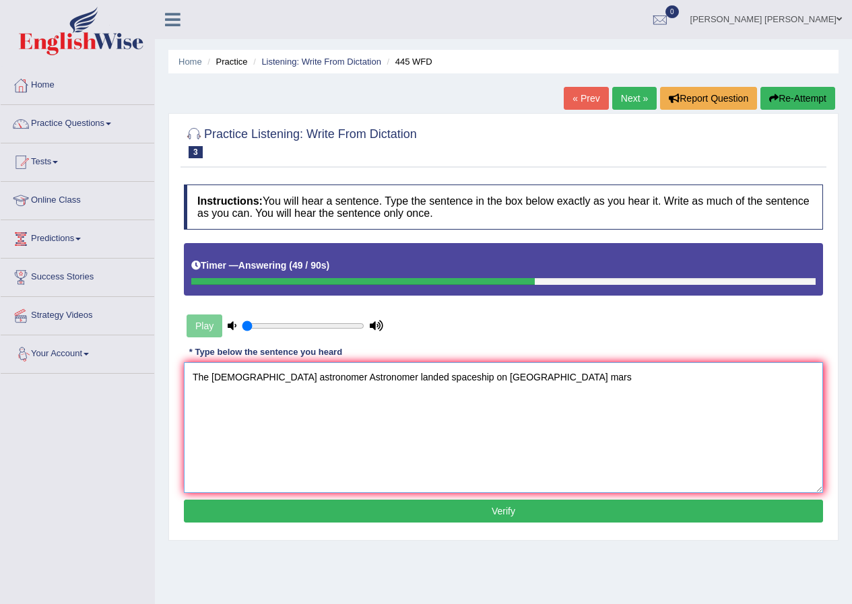
type textarea "The american American astronomer Astronomer landed spaceship on Mars mars"
click at [553, 506] on button "Verify" at bounding box center [503, 511] width 639 height 23
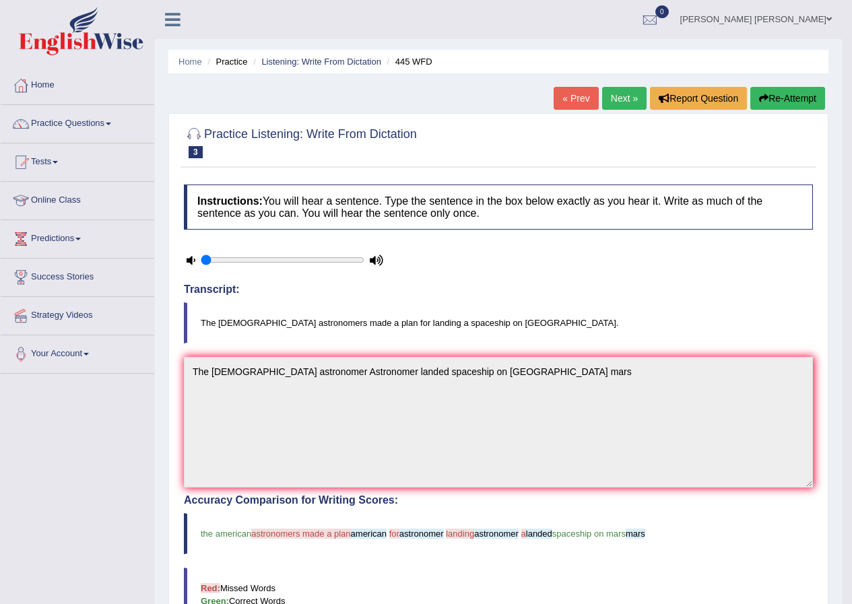
click at [608, 98] on link "Next »" at bounding box center [624, 98] width 44 height 23
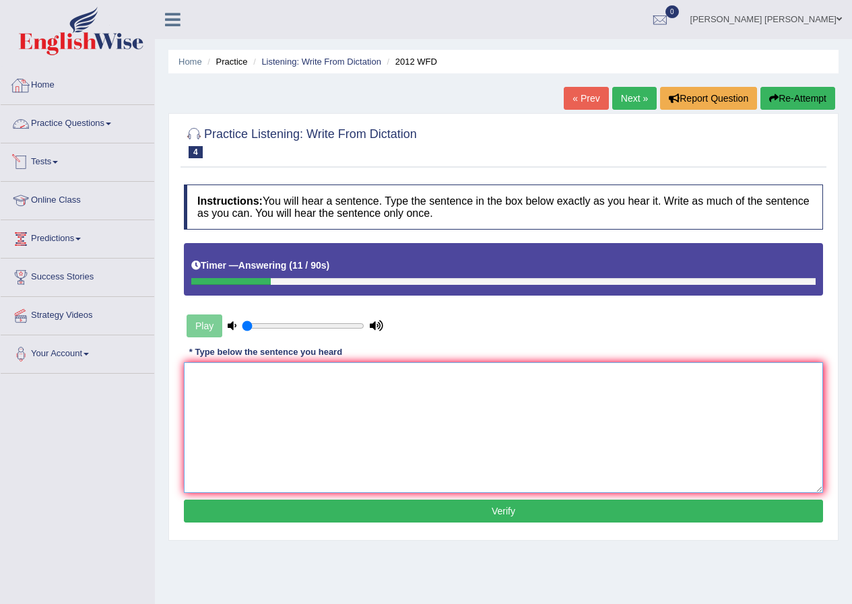
click at [325, 416] on textarea at bounding box center [503, 428] width 639 height 131
type textarea "t"
type textarea "There is a great deal of debate on this topic."
click at [308, 512] on button "Verify" at bounding box center [503, 511] width 639 height 23
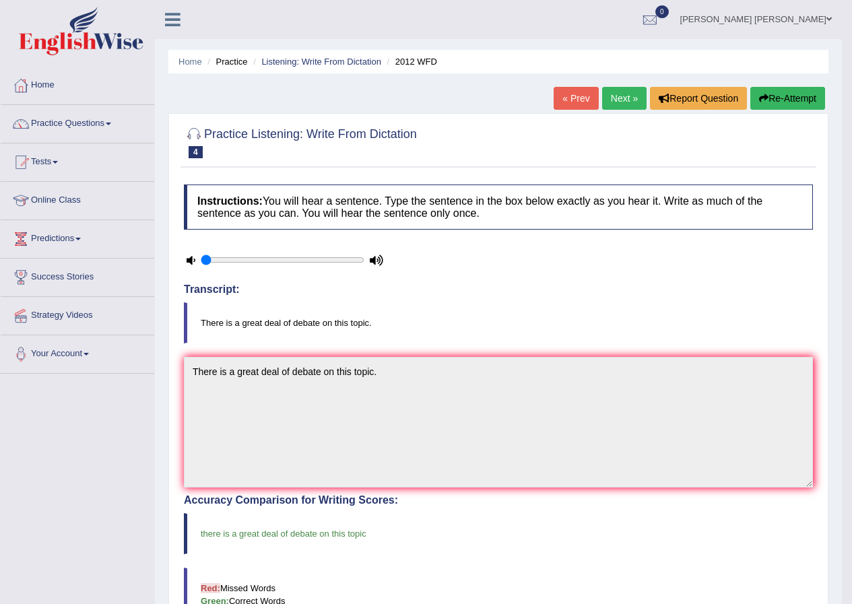
click at [615, 96] on link "Next »" at bounding box center [624, 98] width 44 height 23
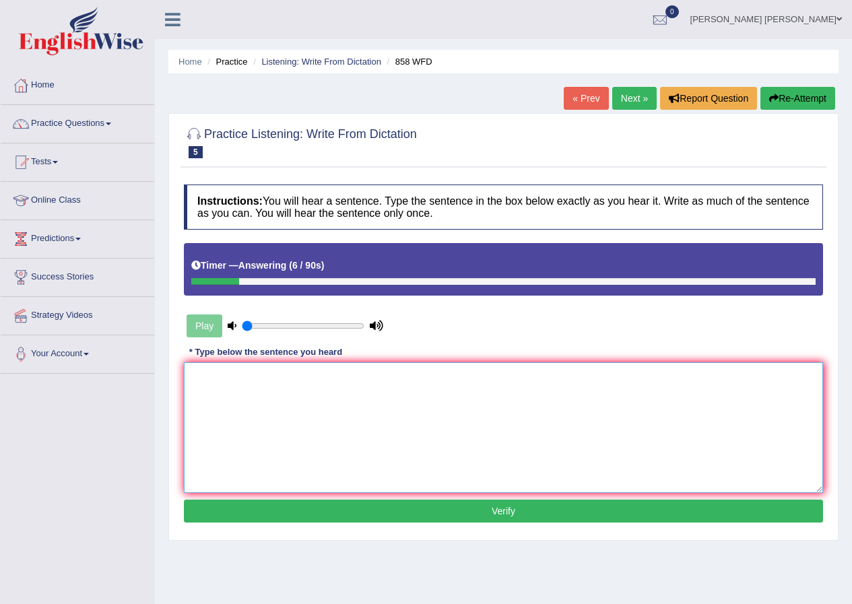
click at [418, 422] on textarea at bounding box center [503, 428] width 639 height 131
type textarea "The year artifact historian."
click at [396, 514] on button "Verify" at bounding box center [503, 511] width 639 height 23
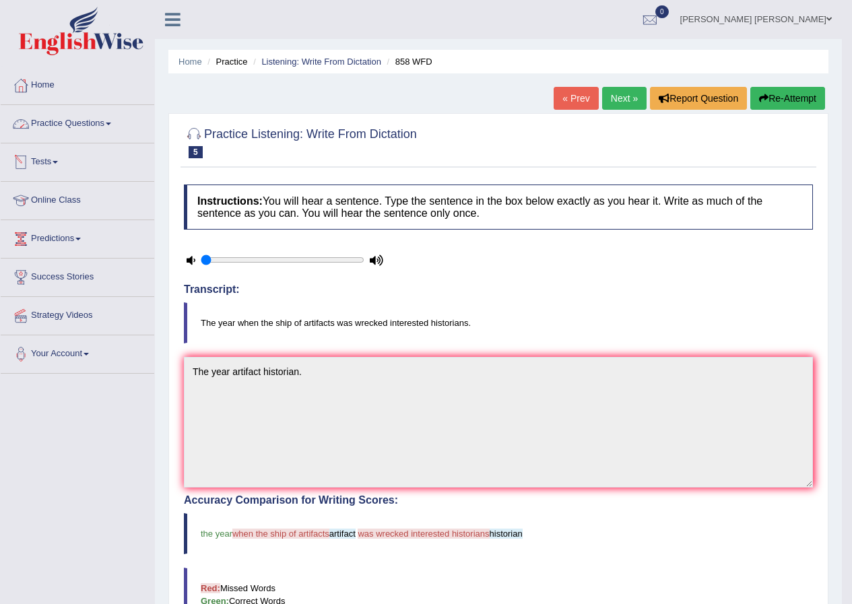
click at [90, 121] on link "Practice Questions" at bounding box center [78, 122] width 154 height 34
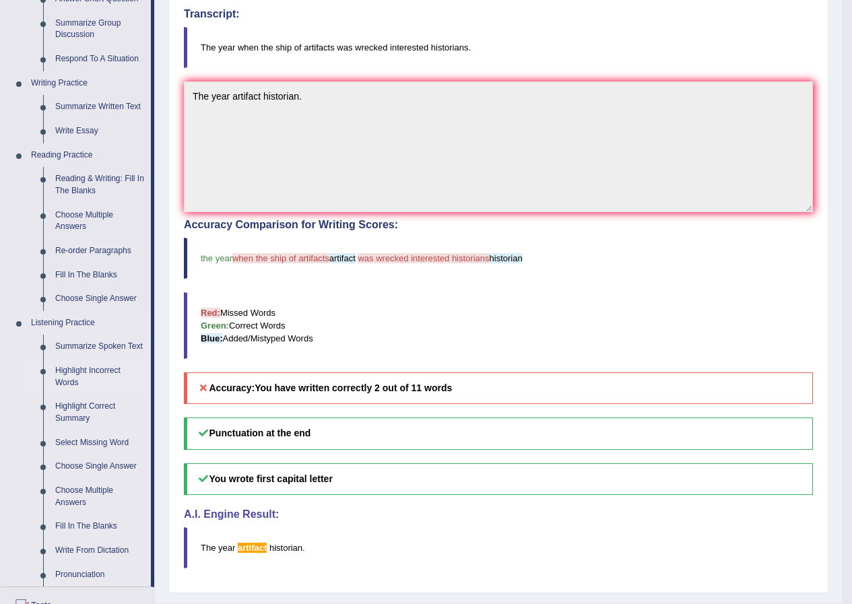
scroll to position [337, 0]
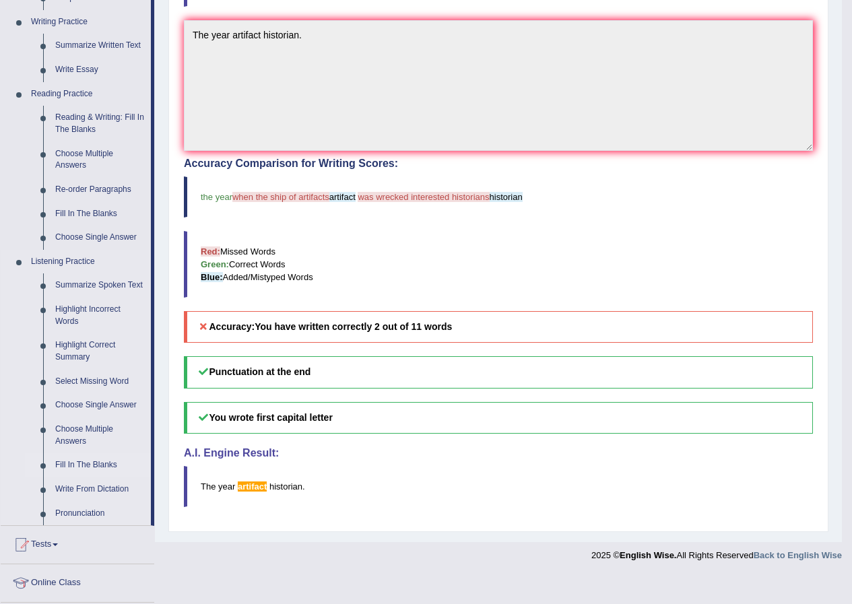
click at [82, 466] on link "Fill In The Blanks" at bounding box center [100, 465] width 102 height 24
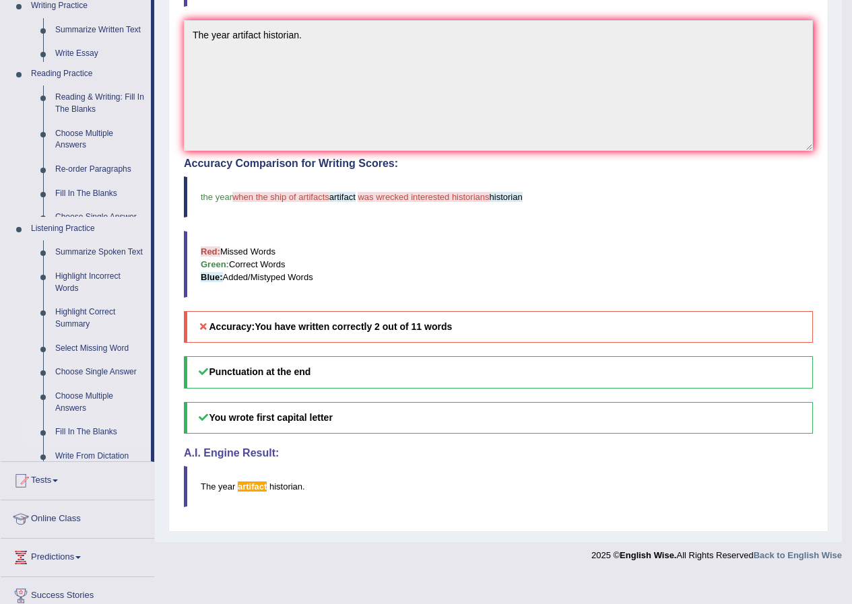
scroll to position [309, 0]
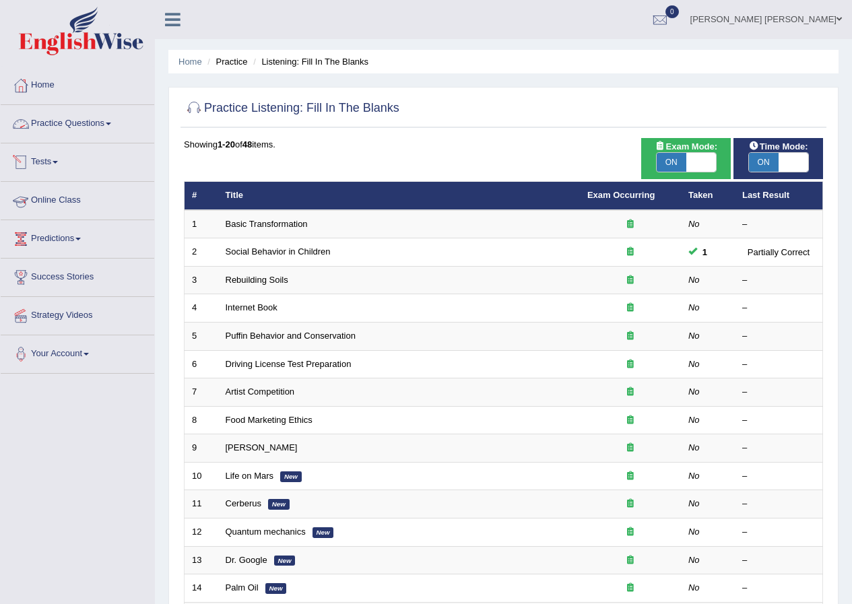
click at [75, 121] on link "Practice Questions" at bounding box center [78, 122] width 154 height 34
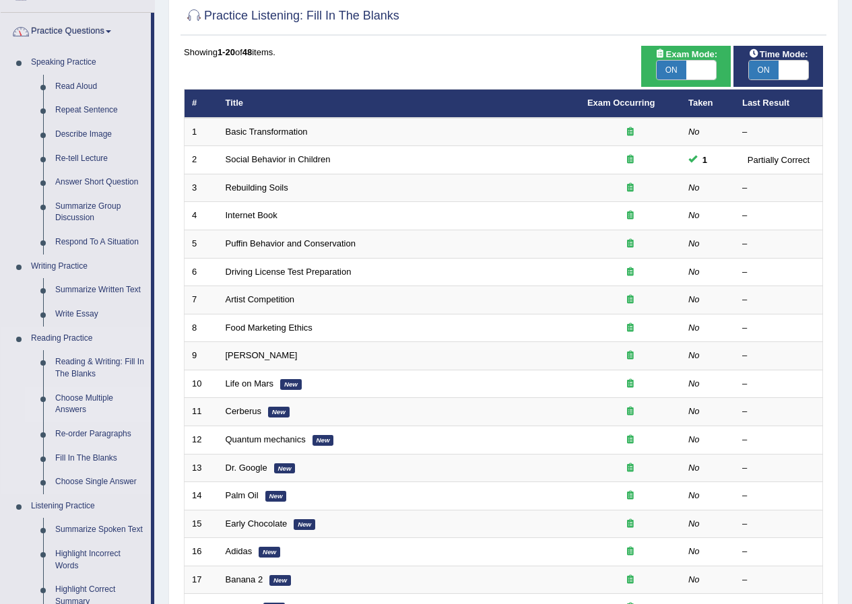
scroll to position [337, 0]
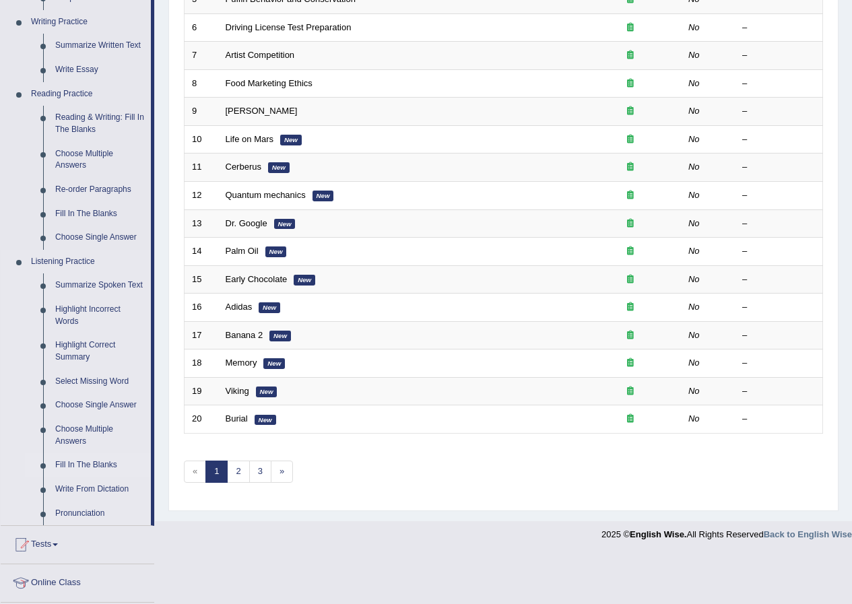
click at [84, 464] on link "Fill In The Blanks" at bounding box center [100, 465] width 102 height 24
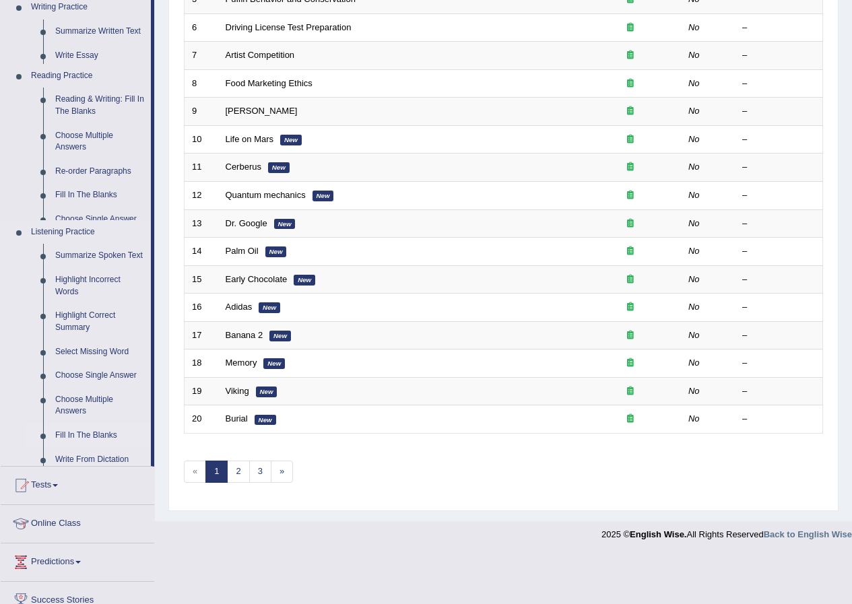
scroll to position [288, 0]
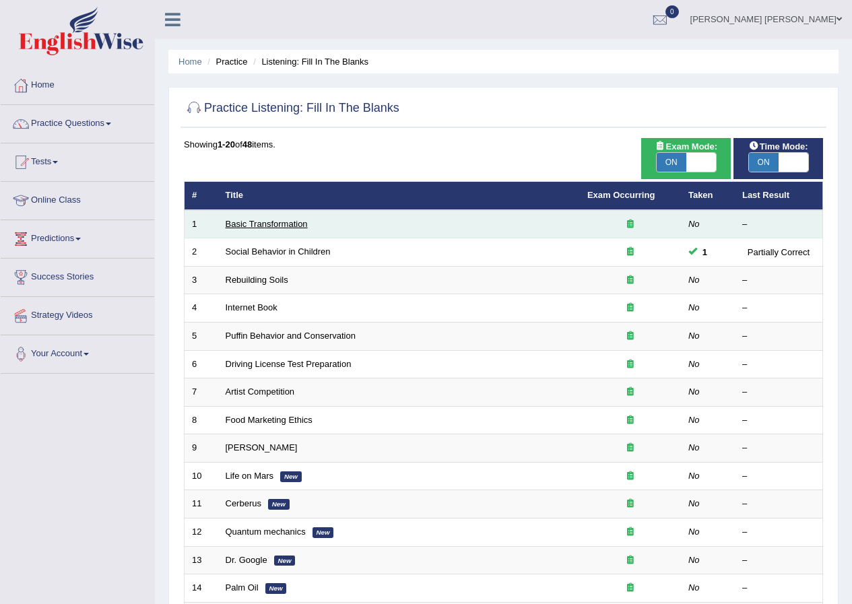
click at [259, 224] on link "Basic Transformation" at bounding box center [267, 224] width 82 height 10
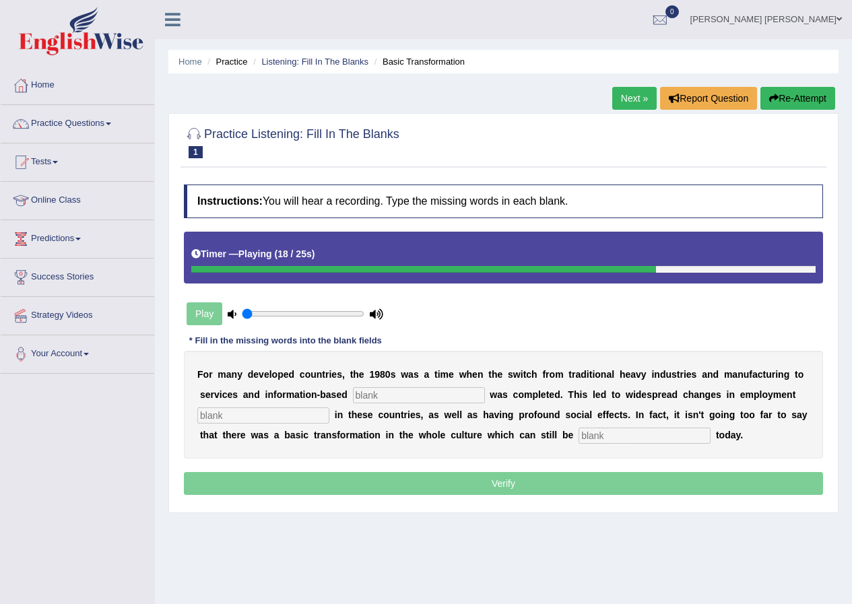
click at [644, 101] on link "Next »" at bounding box center [635, 98] width 44 height 23
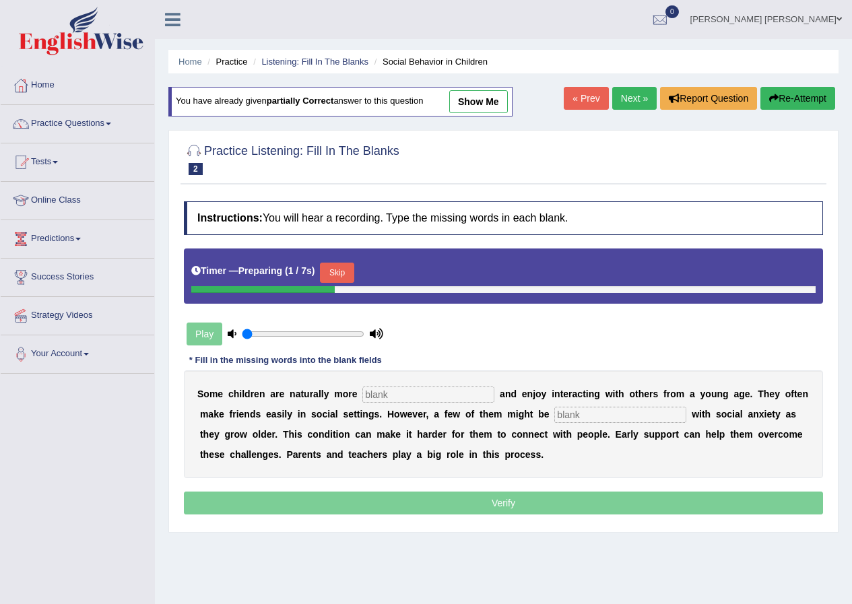
click at [346, 269] on button "Skip" at bounding box center [337, 273] width 34 height 20
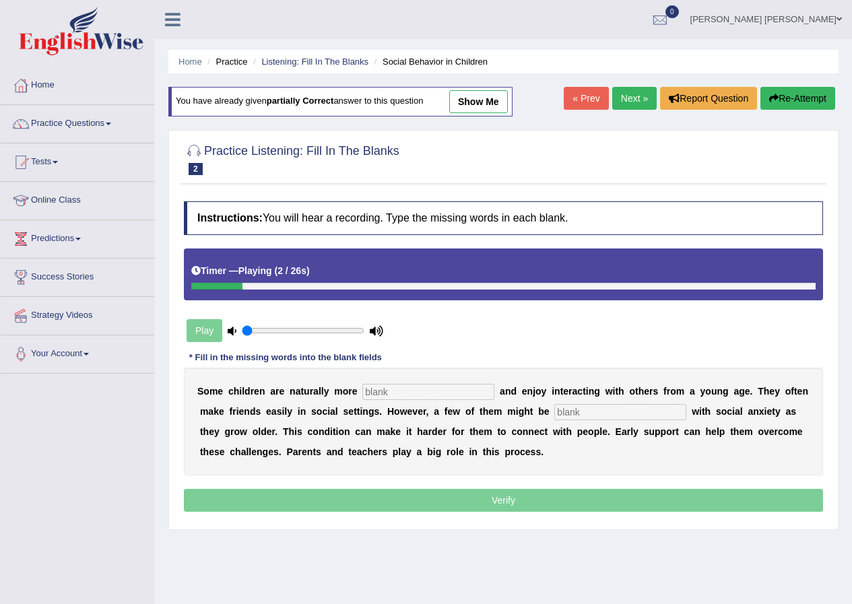
click at [635, 100] on link "Next »" at bounding box center [635, 98] width 44 height 23
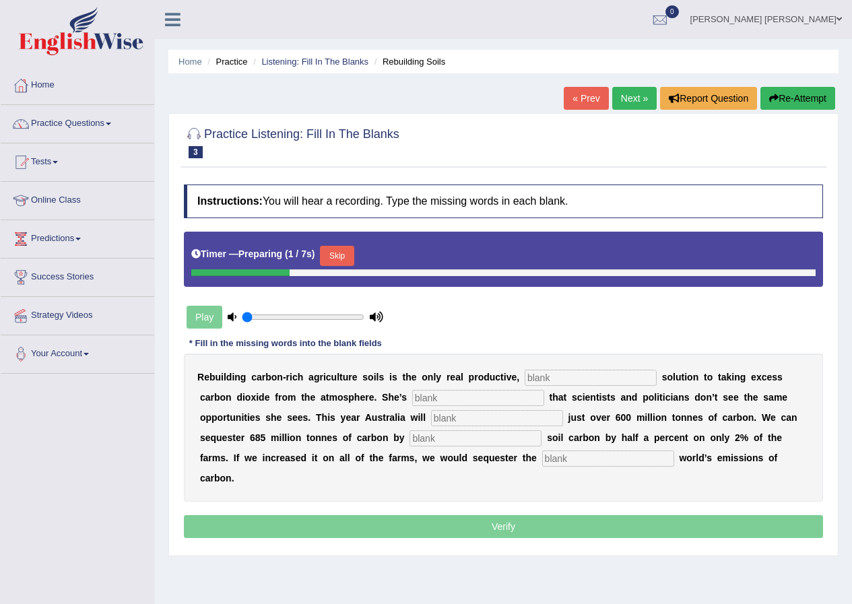
click at [342, 258] on button "Skip" at bounding box center [337, 256] width 34 height 20
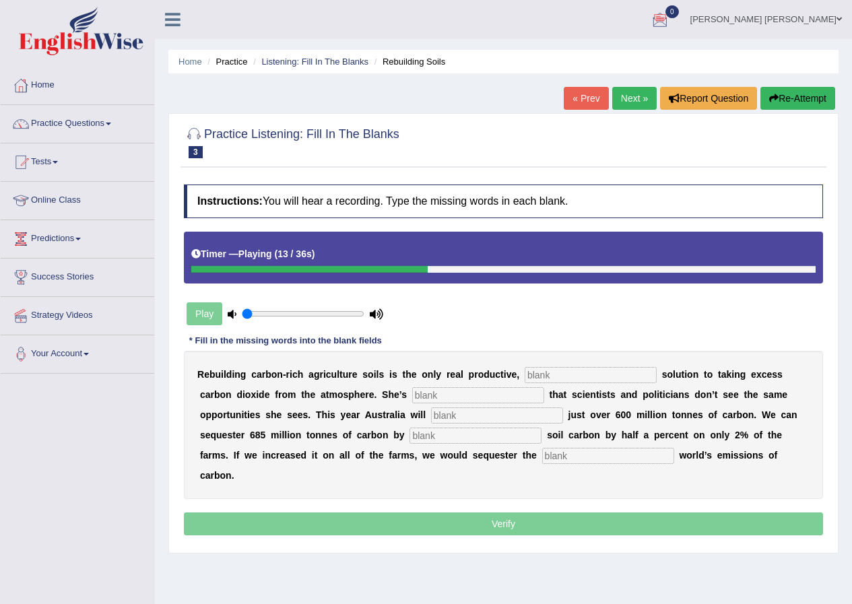
click at [803, 100] on button "Re-Attempt" at bounding box center [798, 98] width 75 height 23
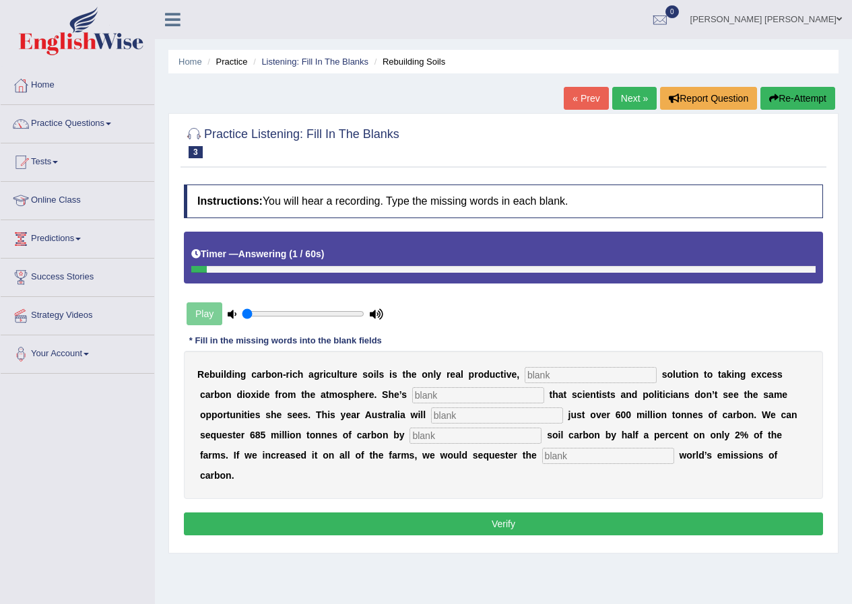
click at [550, 379] on input "text" at bounding box center [591, 375] width 132 height 16
type input "permanent"
type input "frustrating"
type input "omit"
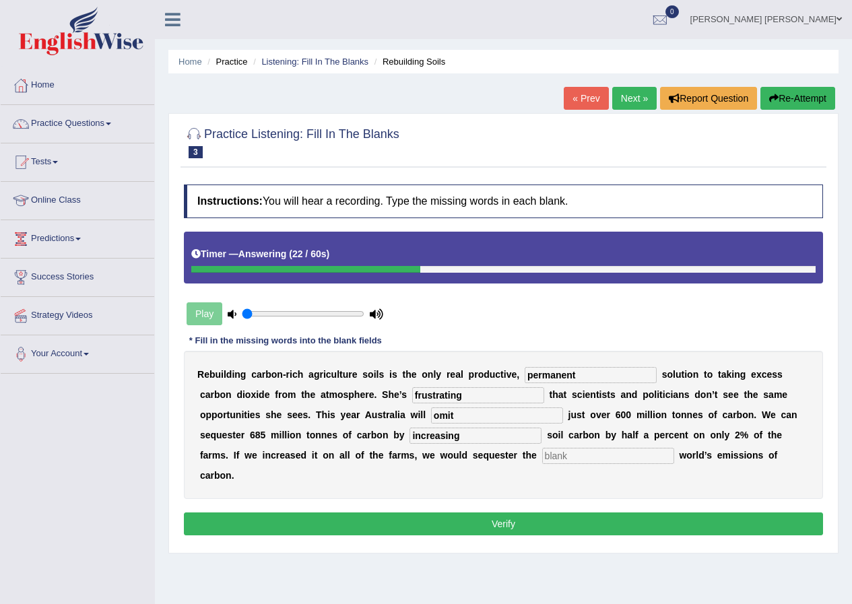
type input "increasing"
type input "whole"
click at [578, 528] on button "Verify" at bounding box center [503, 524] width 639 height 23
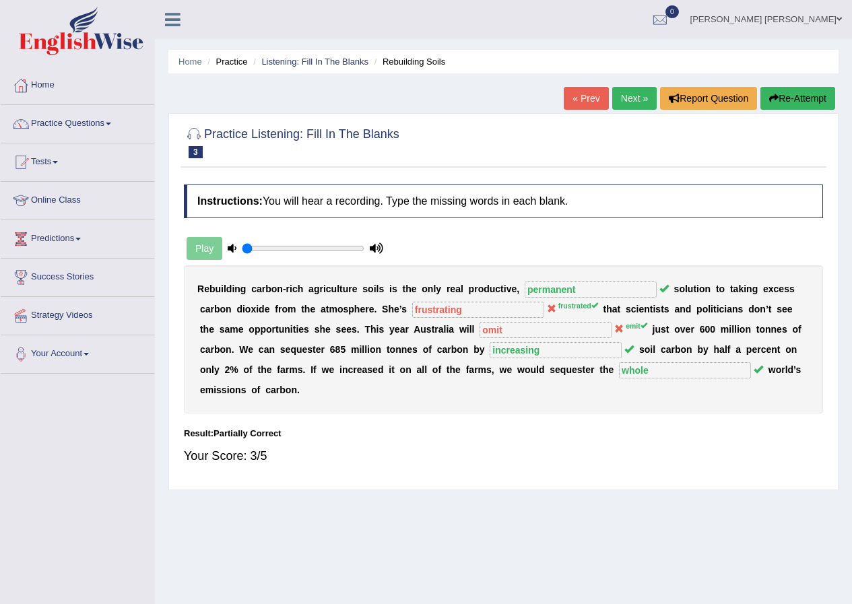
click at [638, 100] on link "Next »" at bounding box center [635, 98] width 44 height 23
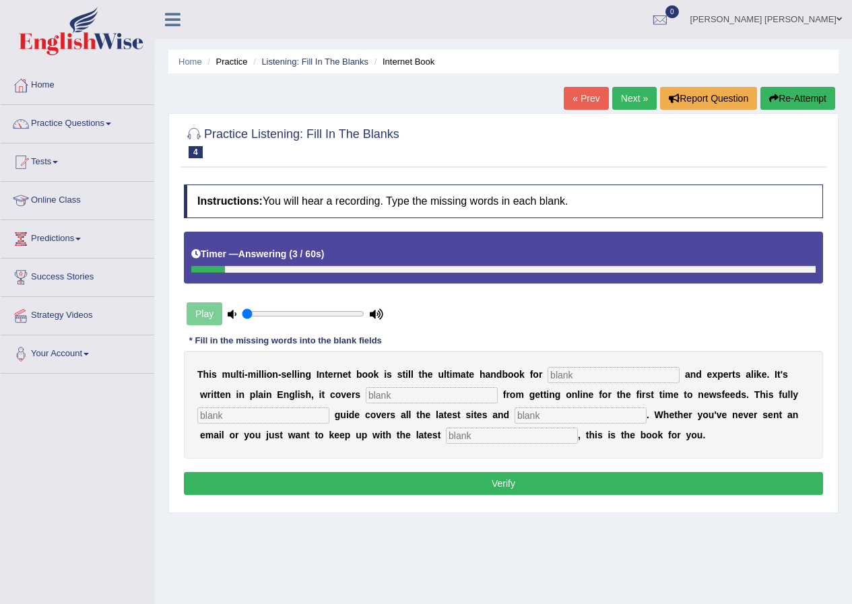
click at [598, 378] on input "text" at bounding box center [614, 375] width 132 height 16
type input "novices"
type input "everything"
type input "revised"
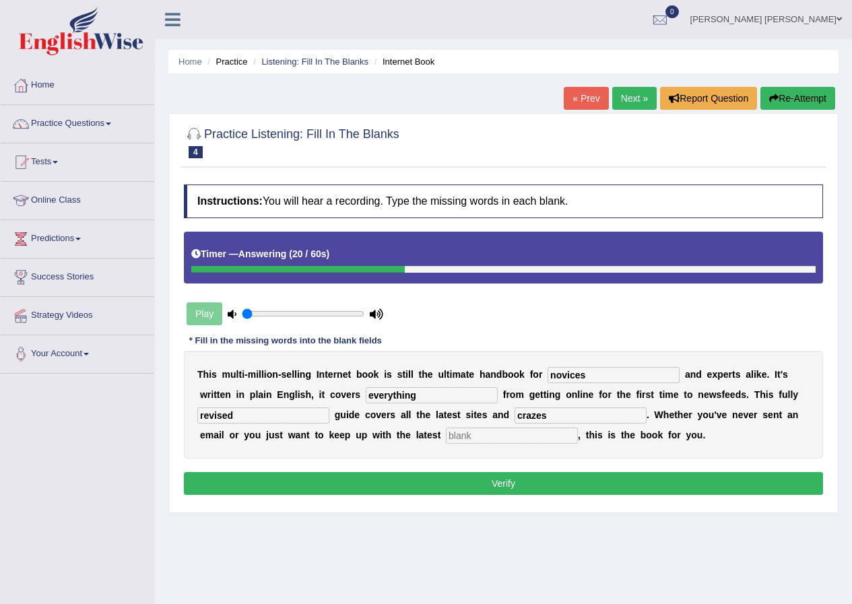
type input "crazes"
type input "development"
click at [544, 480] on button "Verify" at bounding box center [503, 483] width 639 height 23
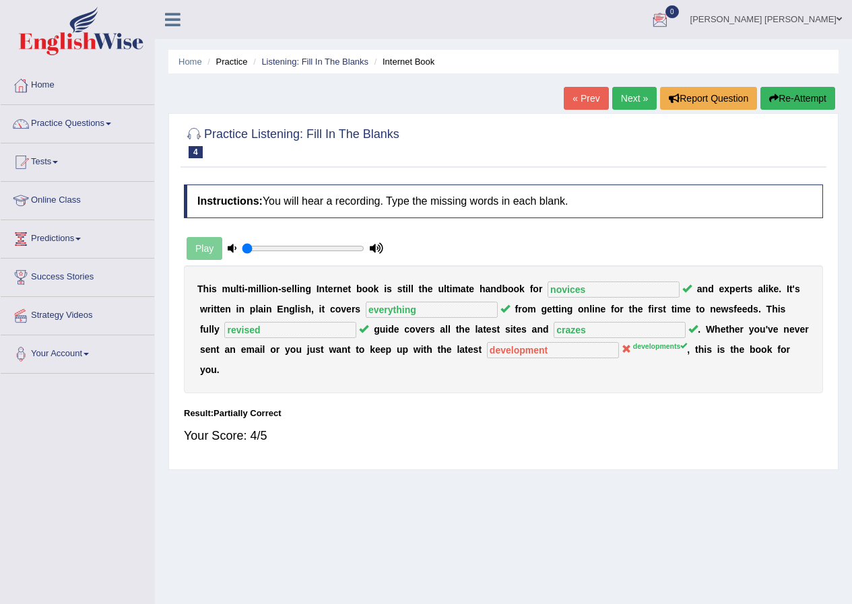
click at [630, 100] on link "Next »" at bounding box center [635, 98] width 44 height 23
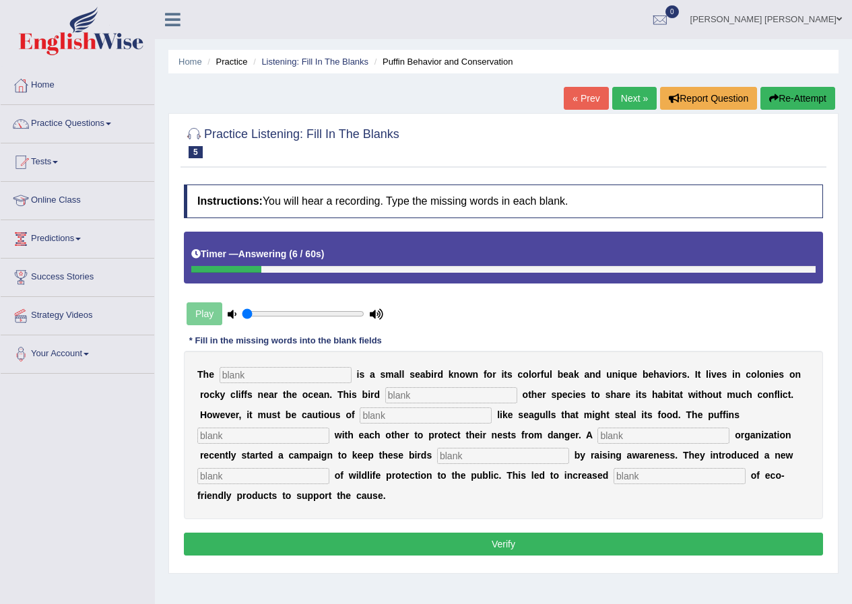
click at [253, 379] on input "text" at bounding box center [286, 375] width 132 height 16
type input "puffins"
type input "allows"
type input "predators"
click at [663, 478] on input "text" at bounding box center [680, 476] width 132 height 16
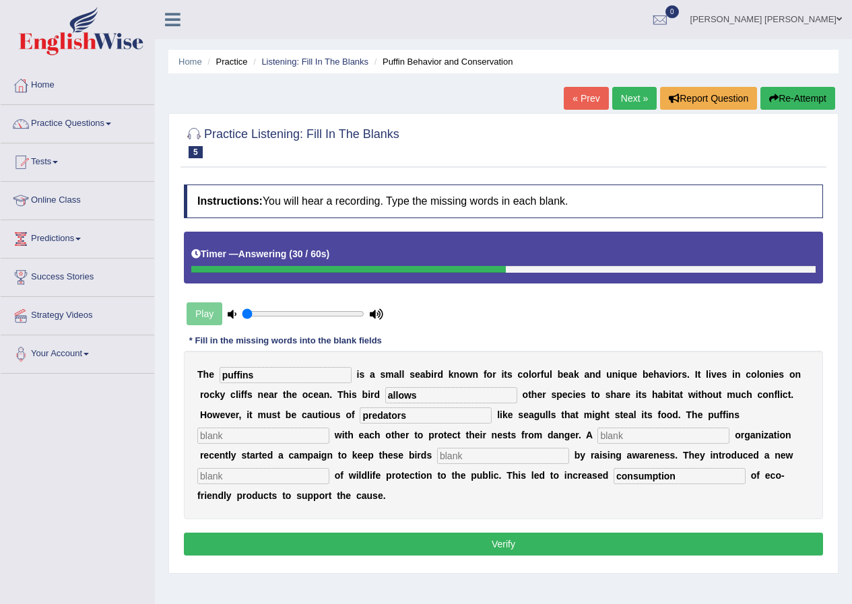
type input "consumption"
click at [306, 476] on input "text" at bounding box center [263, 476] width 132 height 16
type input "conception"
click at [465, 456] on input "text" at bounding box center [503, 456] width 132 height 16
type input "safe"
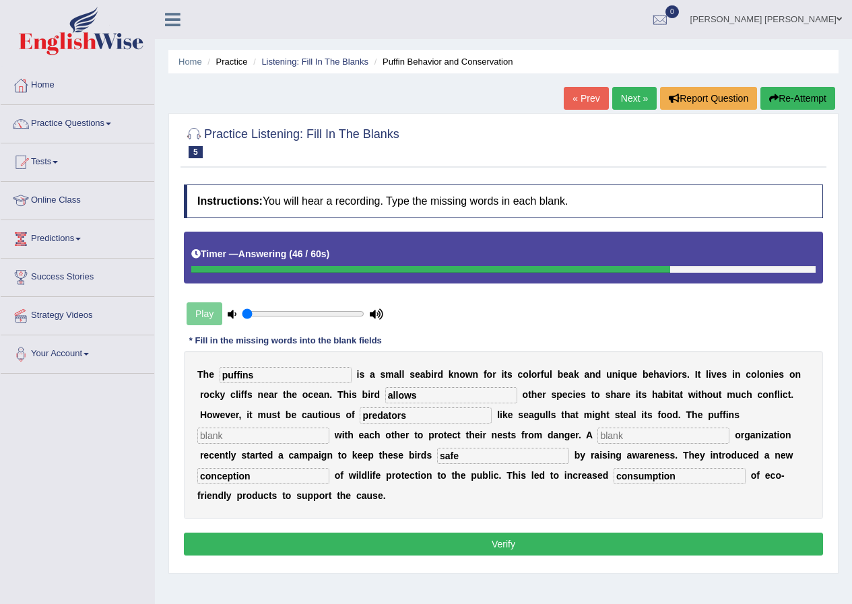
click at [657, 433] on input "text" at bounding box center [664, 436] width 132 height 16
type input "corporate"
click at [281, 538] on button "Verify" at bounding box center [503, 544] width 639 height 23
click at [234, 433] on input "text" at bounding box center [263, 436] width 132 height 16
type input "dd"
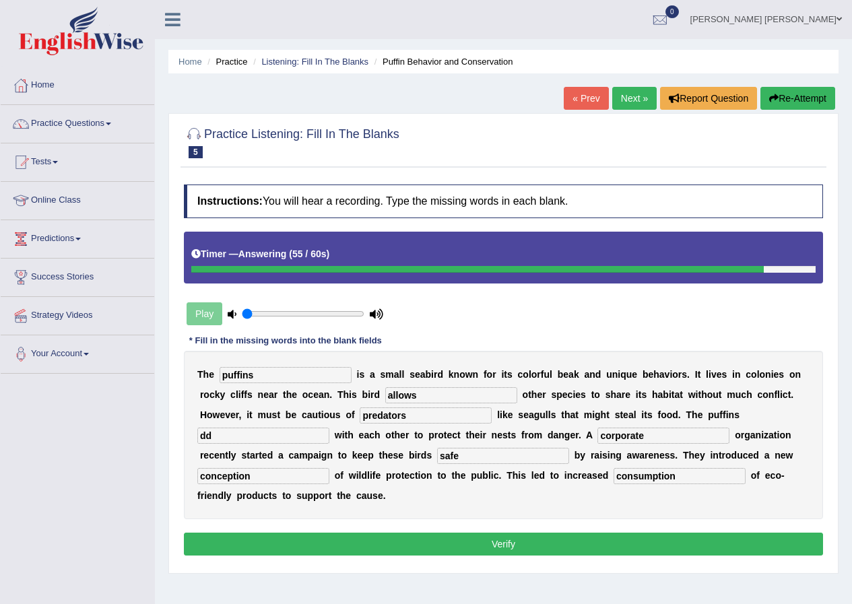
click at [274, 540] on button "Verify" at bounding box center [503, 544] width 639 height 23
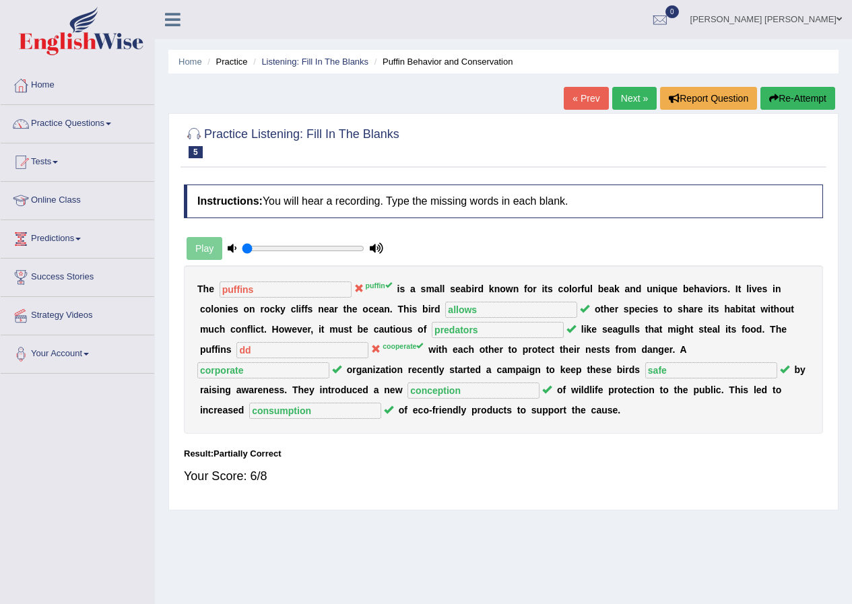
click at [620, 103] on link "Next »" at bounding box center [635, 98] width 44 height 23
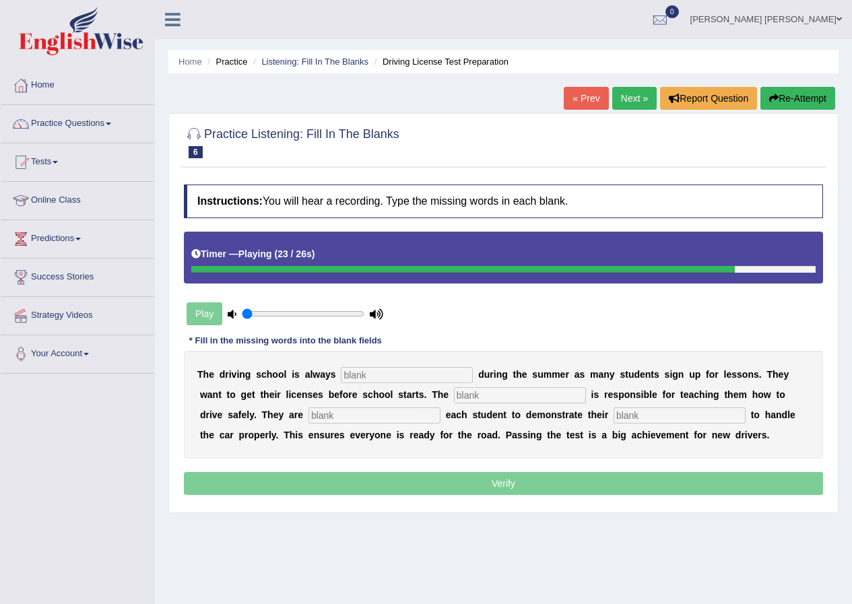
click at [351, 377] on input "text" at bounding box center [407, 375] width 132 height 16
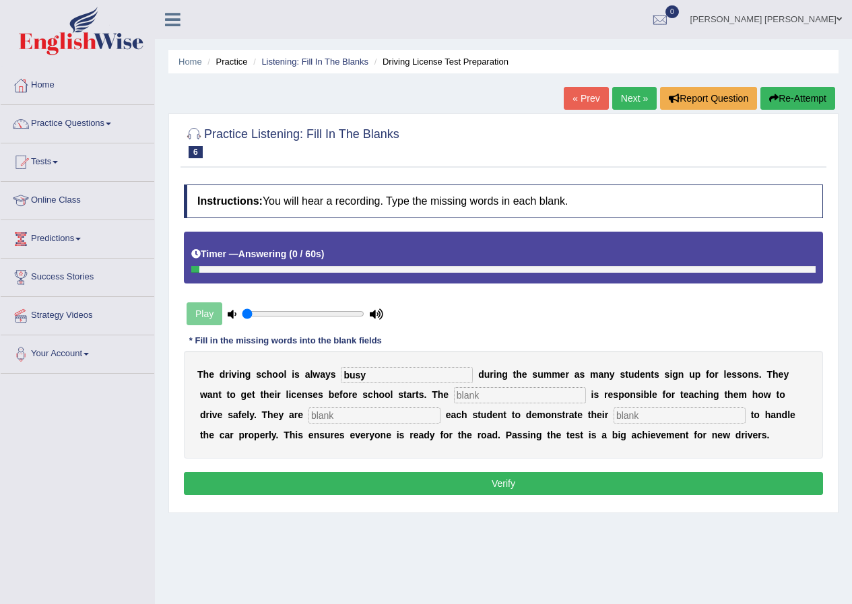
type input "busy"
type input "instructor"
click at [368, 416] on input "text" at bounding box center [375, 416] width 132 height 16
type input "requiring"
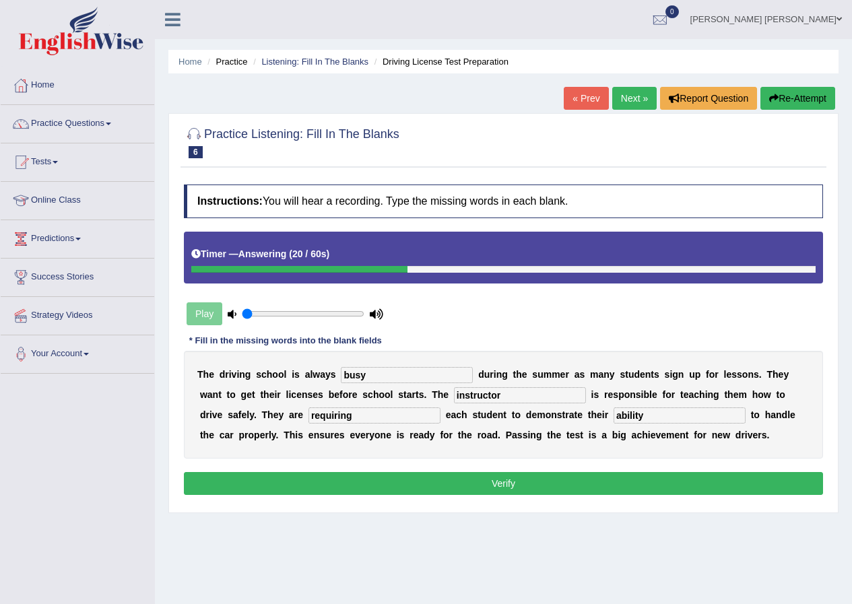
type input "ability"
click at [458, 478] on button "Verify" at bounding box center [503, 483] width 639 height 23
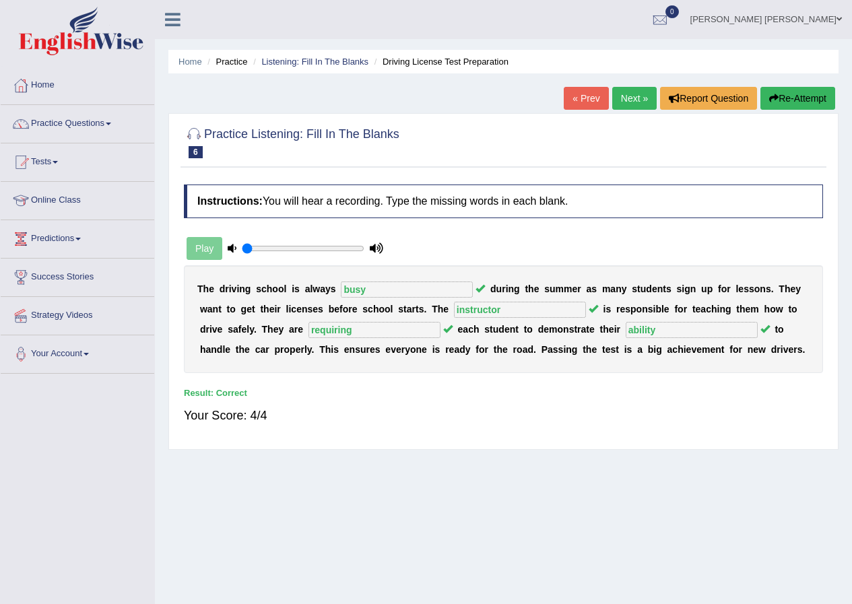
click at [622, 102] on link "Next »" at bounding box center [635, 98] width 44 height 23
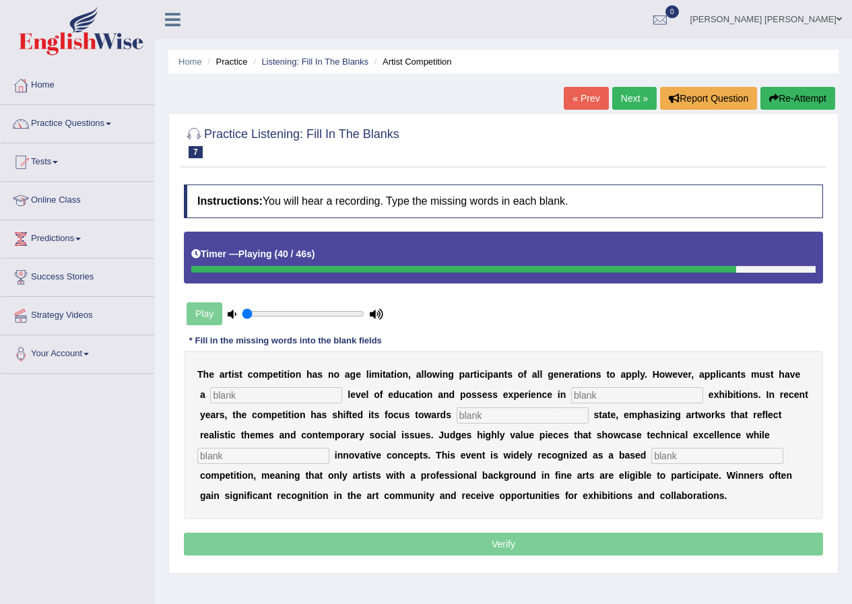
click at [278, 394] on input "text" at bounding box center [276, 395] width 132 height 16
type input "graduate"
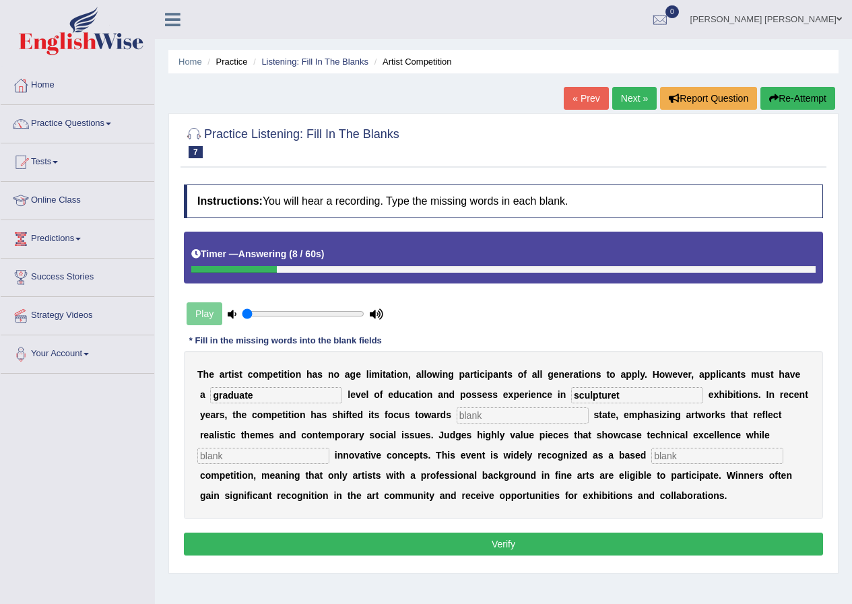
click at [638, 394] on input "sculpturet" at bounding box center [637, 395] width 132 height 16
type input "sculpture"
type input "real"
type input "incorporating"
click at [693, 453] on input "text" at bounding box center [718, 456] width 132 height 16
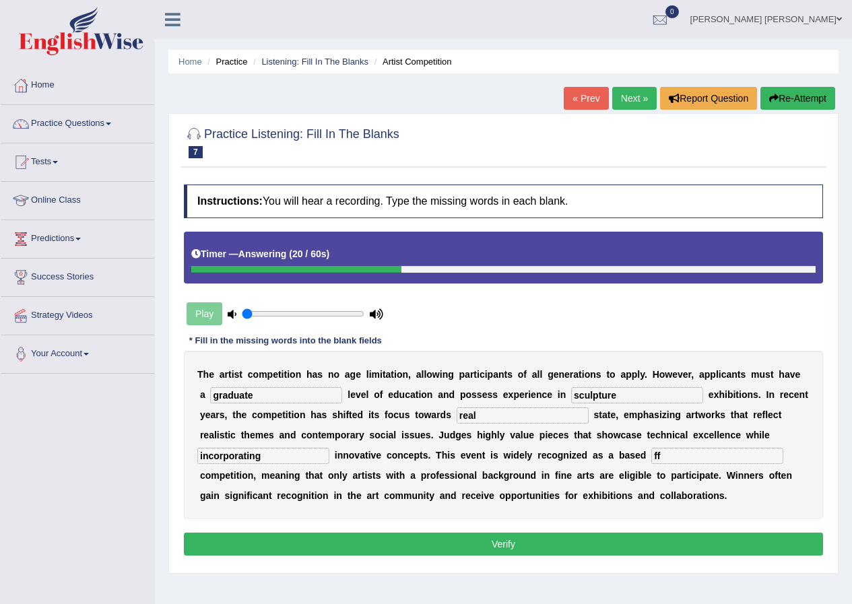
type input "ff"
click at [567, 540] on button "Verify" at bounding box center [503, 544] width 639 height 23
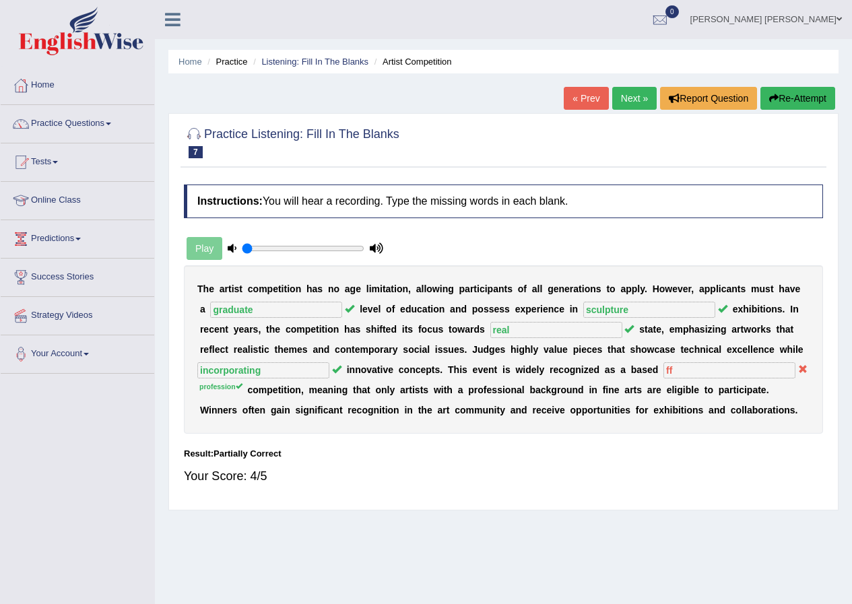
click at [627, 99] on link "Next »" at bounding box center [635, 98] width 44 height 23
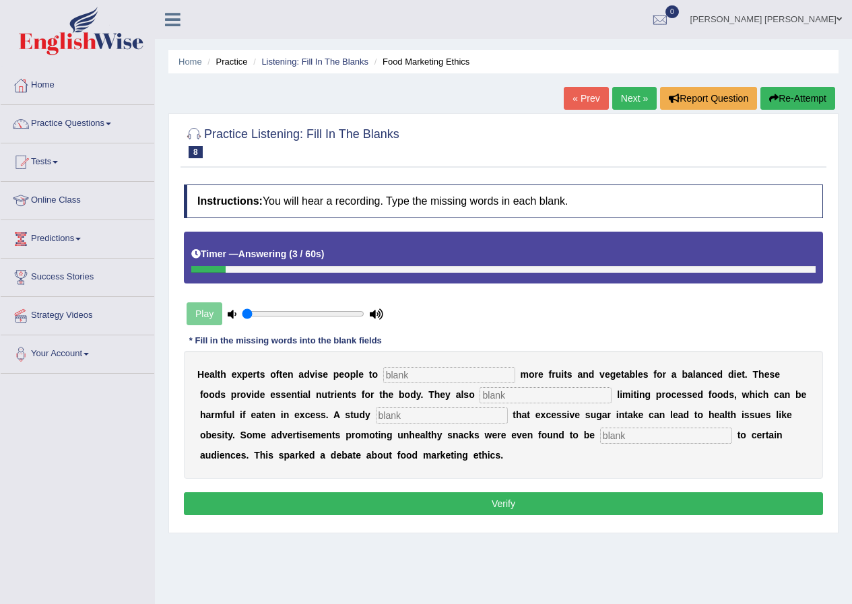
click at [405, 375] on input "text" at bounding box center [449, 375] width 132 height 16
type input "consume"
type input "recommended"
click at [433, 414] on input "diagnose" at bounding box center [442, 416] width 132 height 16
type input "diagnosed"
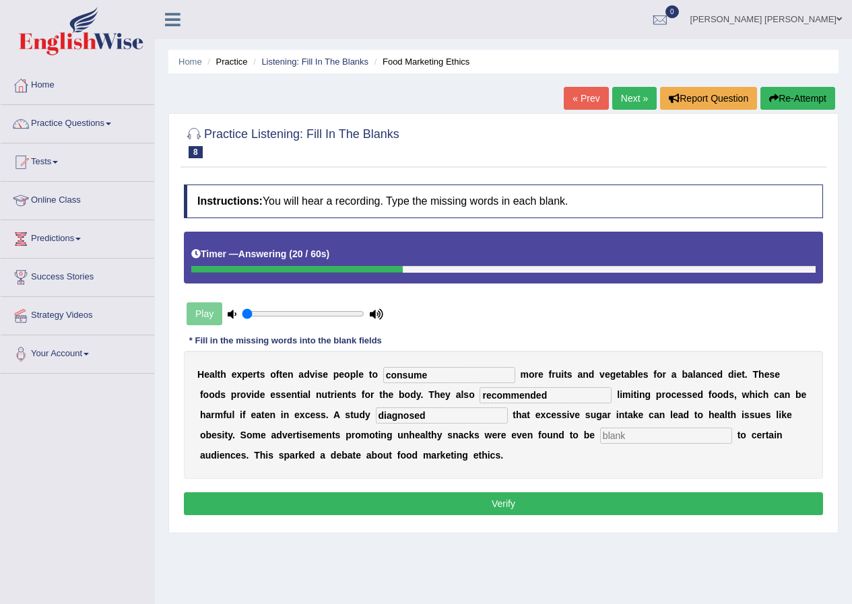
click at [621, 438] on input "text" at bounding box center [666, 436] width 132 height 16
type input "offensive"
click at [416, 497] on button "Verify" at bounding box center [503, 504] width 639 height 23
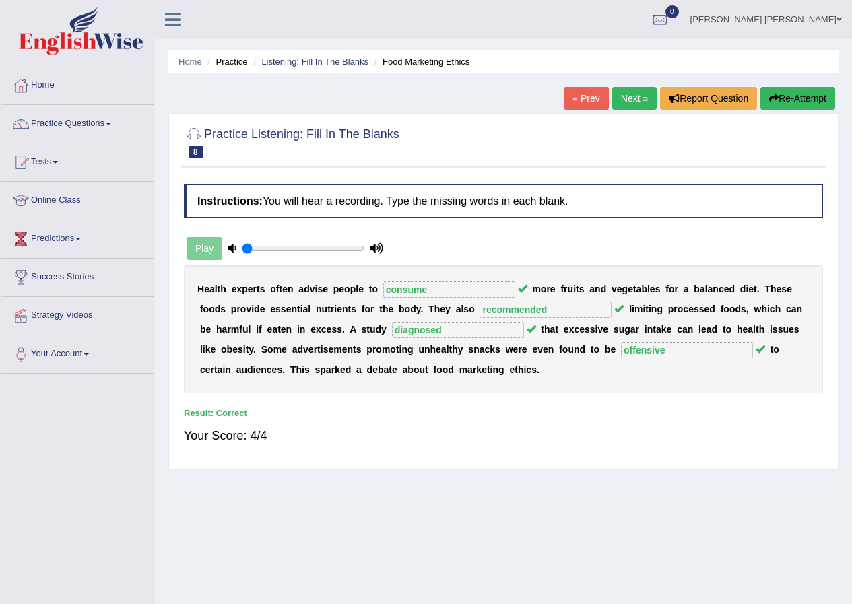
click at [786, 573] on div "Home Practice Listening: Fill In The Blanks Food Marketing Ethics « Prev Next »…" at bounding box center [503, 337] width 697 height 674
click at [61, 121] on link "Practice Questions" at bounding box center [78, 122] width 154 height 34
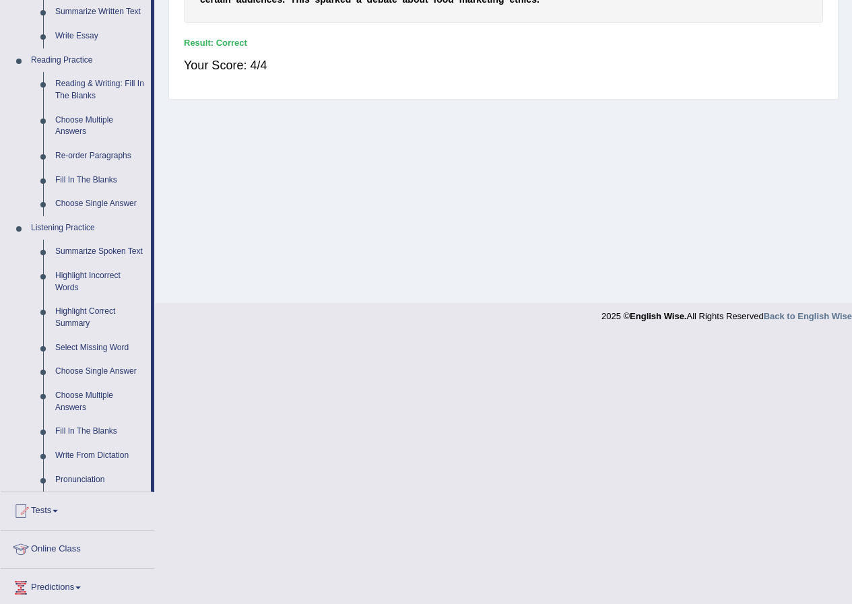
scroll to position [472, 0]
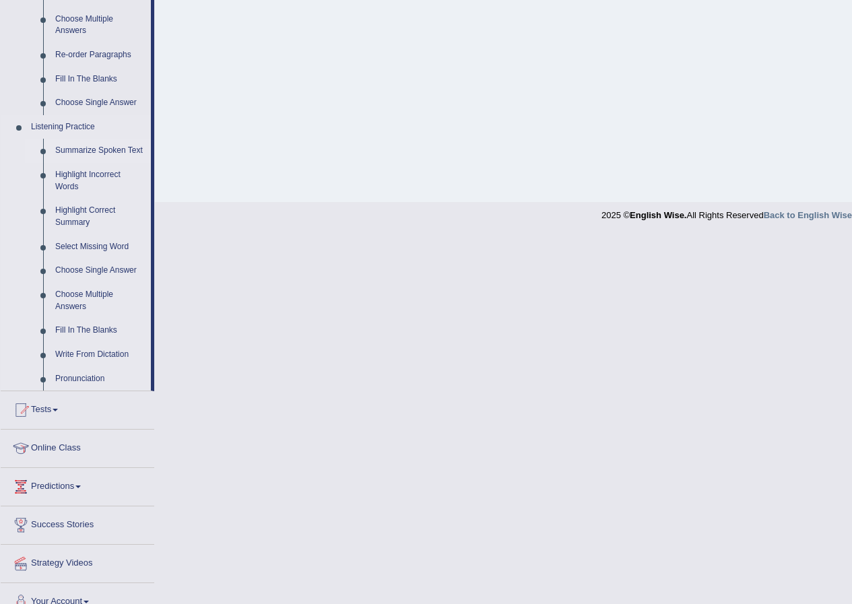
click at [90, 150] on link "Summarize Spoken Text" at bounding box center [100, 151] width 102 height 24
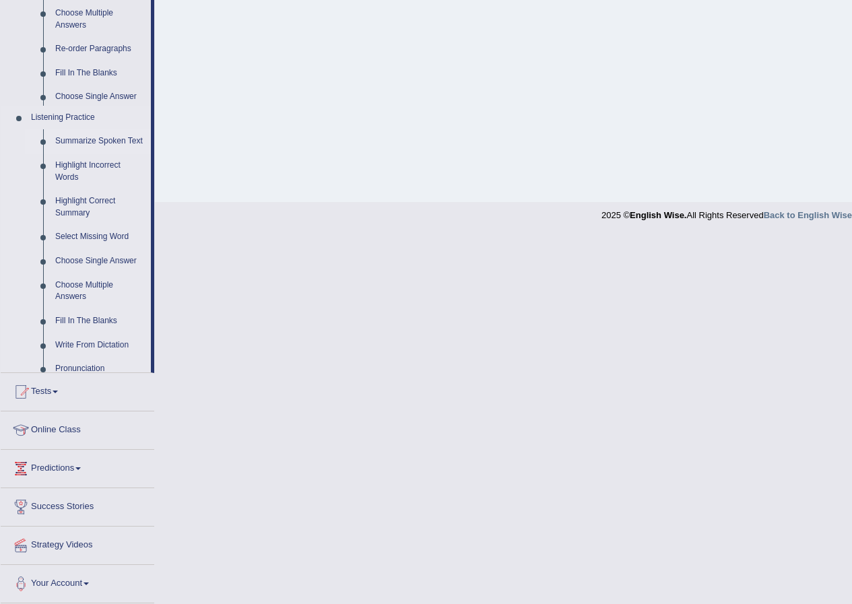
scroll to position [200, 0]
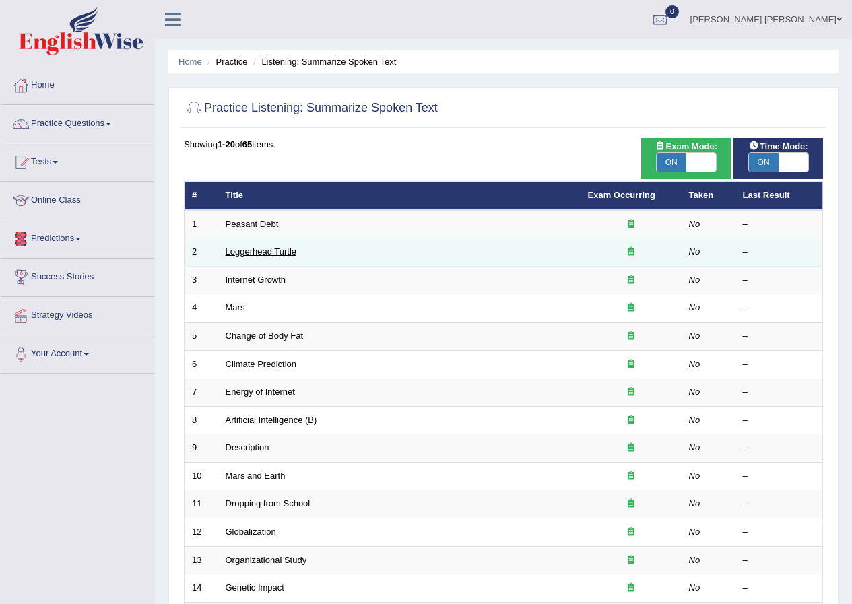
click at [239, 253] on link "Loggerhead Turtle" at bounding box center [261, 252] width 71 height 10
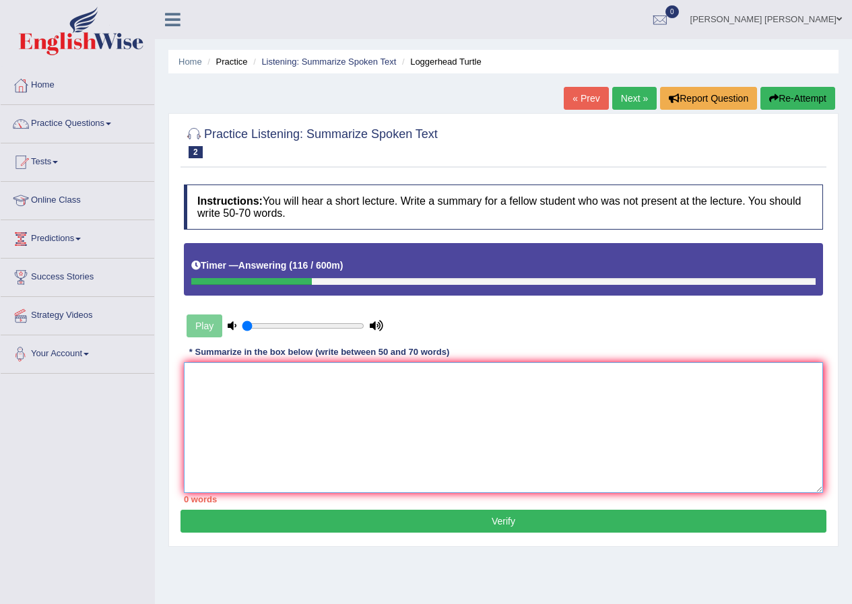
click at [219, 408] on textarea at bounding box center [503, 428] width 639 height 131
click at [538, 375] on textarea "The speaker provided a comprehensive overview of Loggerhead Turtle, highlightin…" at bounding box center [503, 428] width 639 height 131
click at [542, 375] on textarea "The speaker provided a comprehensive overview of Loggerhead Turtle, highlightin…" at bounding box center [503, 428] width 639 height 131
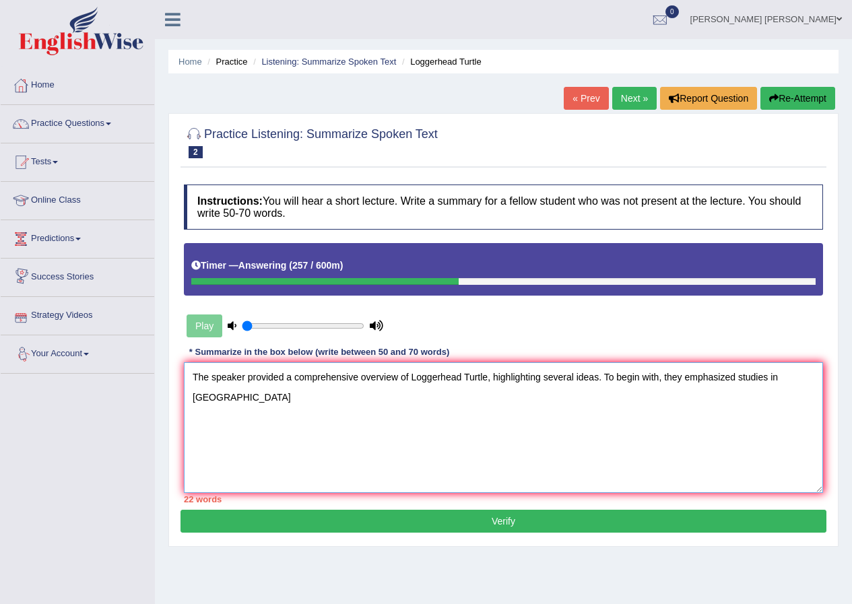
click at [296, 402] on textarea "The speaker provided a comprehensive overview of Loggerhead Turtle, highlightin…" at bounding box center [503, 428] width 639 height 131
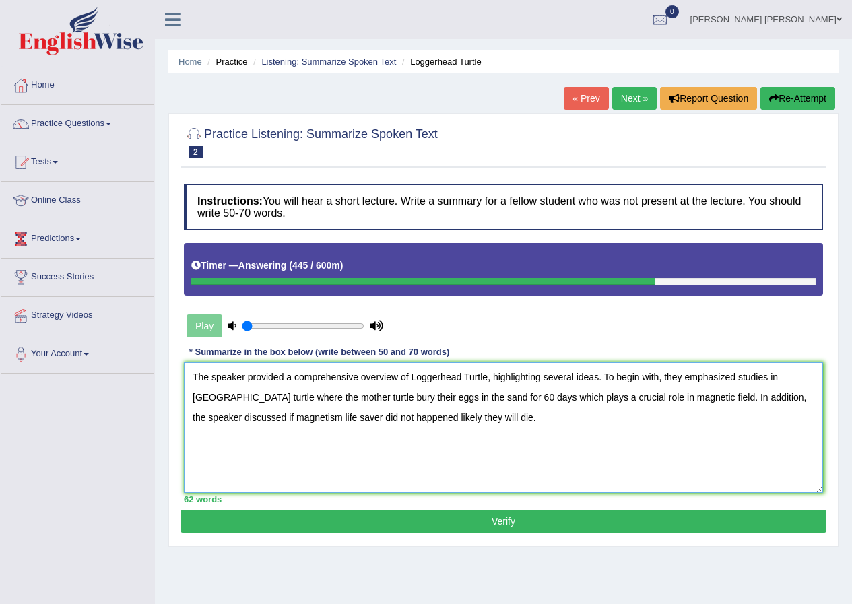
click at [230, 417] on textarea "The speaker provided a comprehensive overview of Loggerhead Turtle, highlightin…" at bounding box center [503, 428] width 639 height 131
click at [424, 418] on textarea "The speaker provided a comprehensive overview of Loggerhead Turtle, highlightin…" at bounding box center [503, 428] width 639 height 131
click at [594, 418] on textarea "The speaker provided a comprehensive overview of Loggerhead Turtle, highlightin…" at bounding box center [503, 428] width 639 height 131
click at [609, 419] on textarea "The speaker provided a comprehensive overview of Loggerhead Turtle, highlightin…" at bounding box center [503, 428] width 639 height 131
click at [638, 417] on textarea "The speaker provided a comprehensive overview of Loggerhead Turtle, highlightin…" at bounding box center [503, 428] width 639 height 131
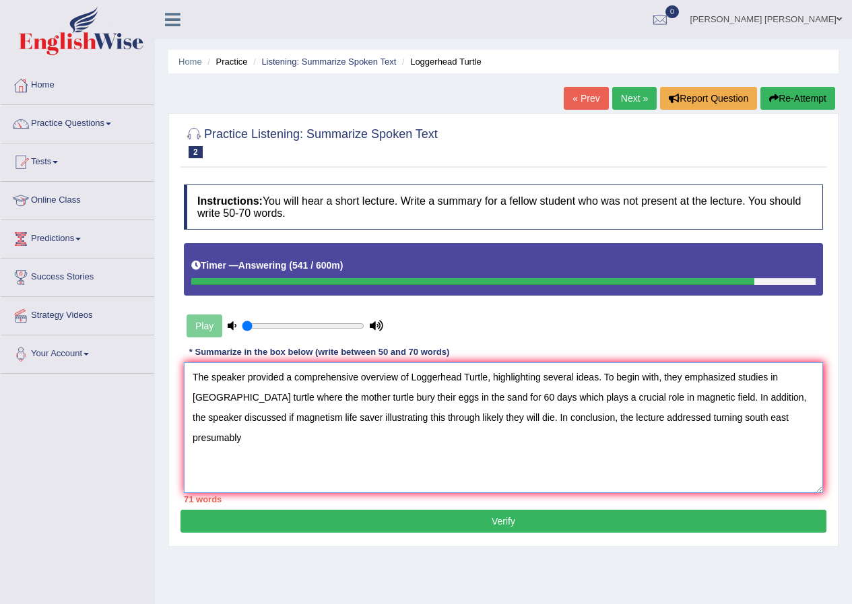
click at [327, 438] on textarea "The speaker provided a comprehensive overview of Loggerhead Turtle, highlightin…" at bounding box center [503, 428] width 639 height 131
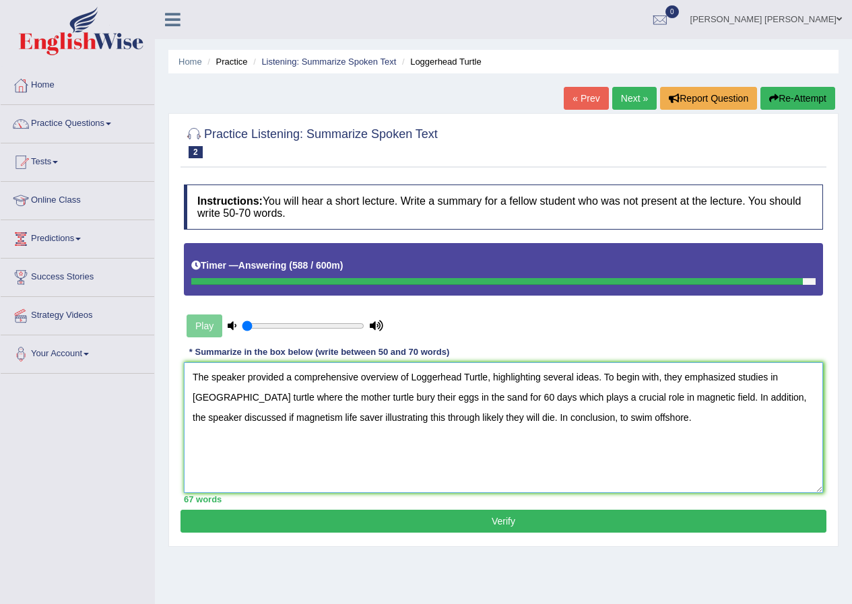
click at [652, 416] on textarea "The speaker provided a comprehensive overview of Loggerhead Turtle, highlightin…" at bounding box center [503, 428] width 639 height 131
click at [677, 414] on textarea "The speaker provided a comprehensive overview of Loggerhead Turtle, highlightin…" at bounding box center [503, 428] width 639 height 131
drag, startPoint x: 706, startPoint y: 416, endPoint x: 749, endPoint y: 414, distance: 43.1
click at [706, 414] on textarea "The speaker provided a comprehensive overview of Loggerhead Turtle, highlightin…" at bounding box center [503, 428] width 639 height 131
type textarea "The speaker provided a comprehensive overview of Loggerhead Turtle, highlightin…"
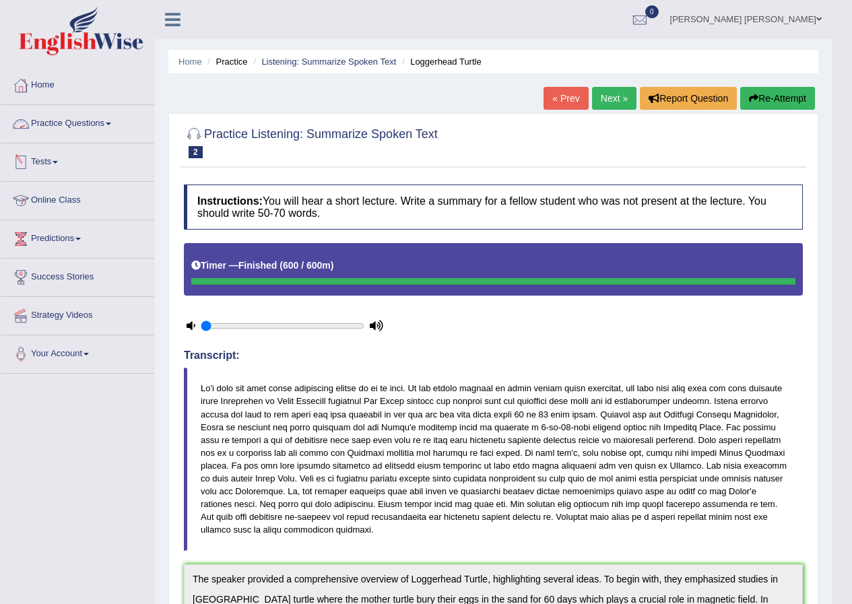
click at [72, 125] on link "Practice Questions" at bounding box center [78, 122] width 154 height 34
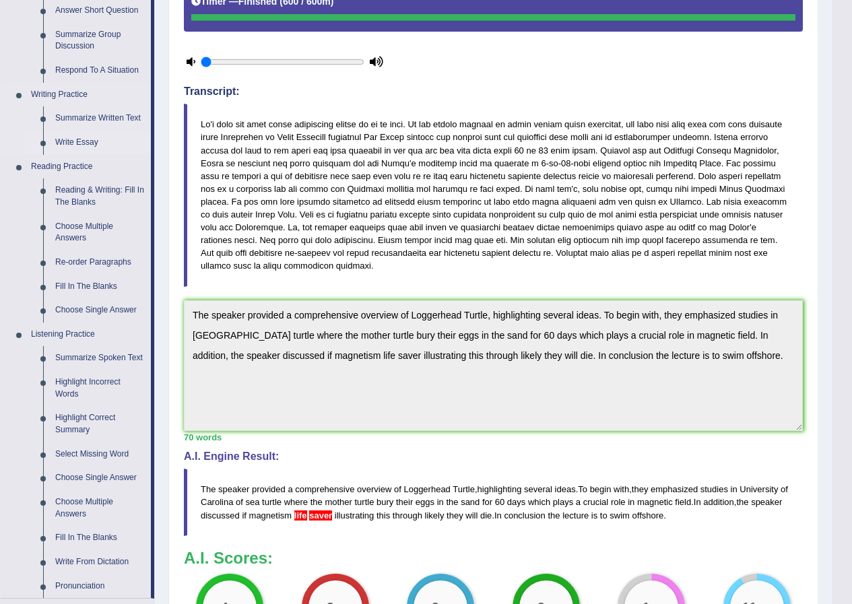
scroll to position [337, 0]
